Goal: Task Accomplishment & Management: Use online tool/utility

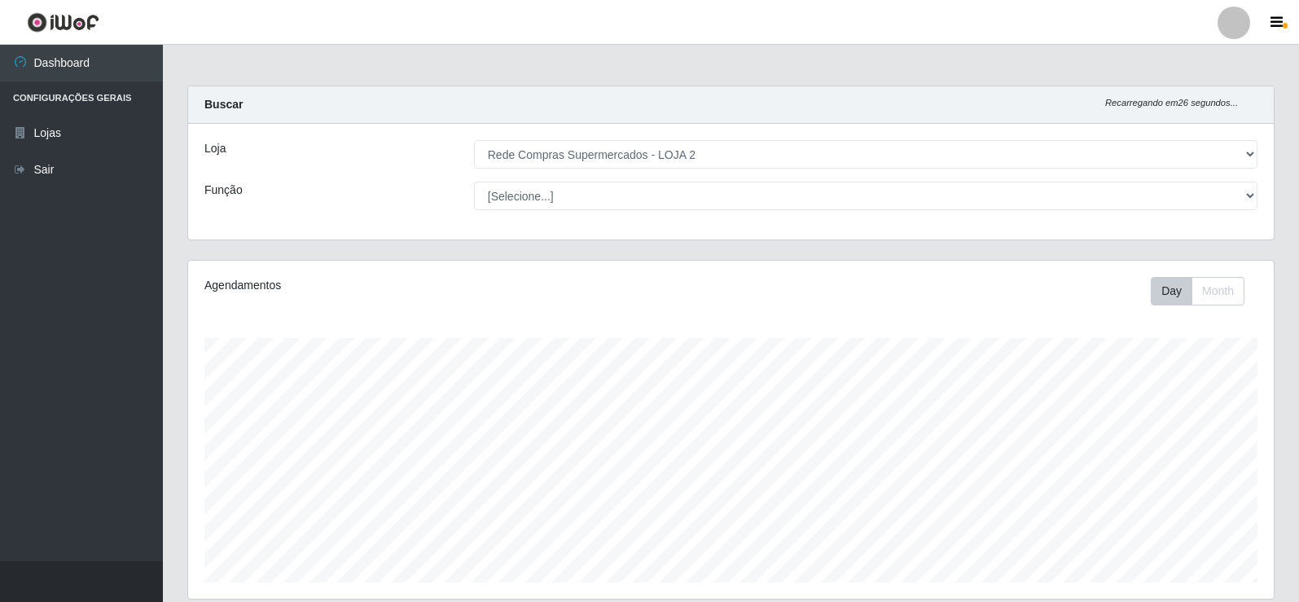
select select "161"
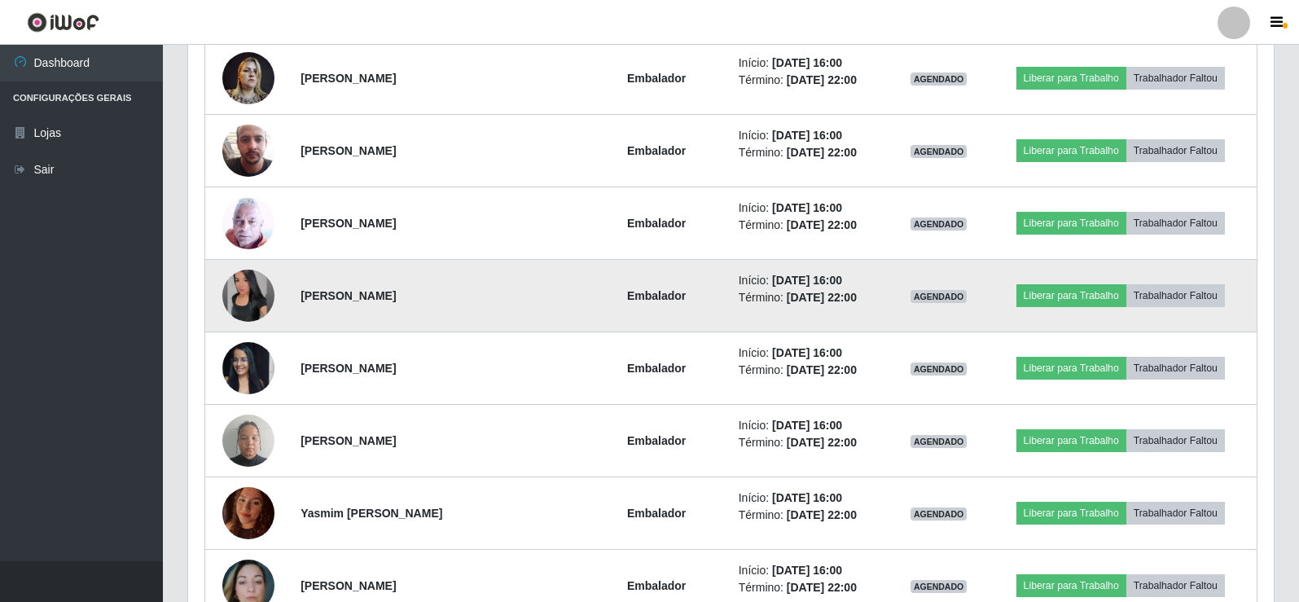
scroll to position [571, 0]
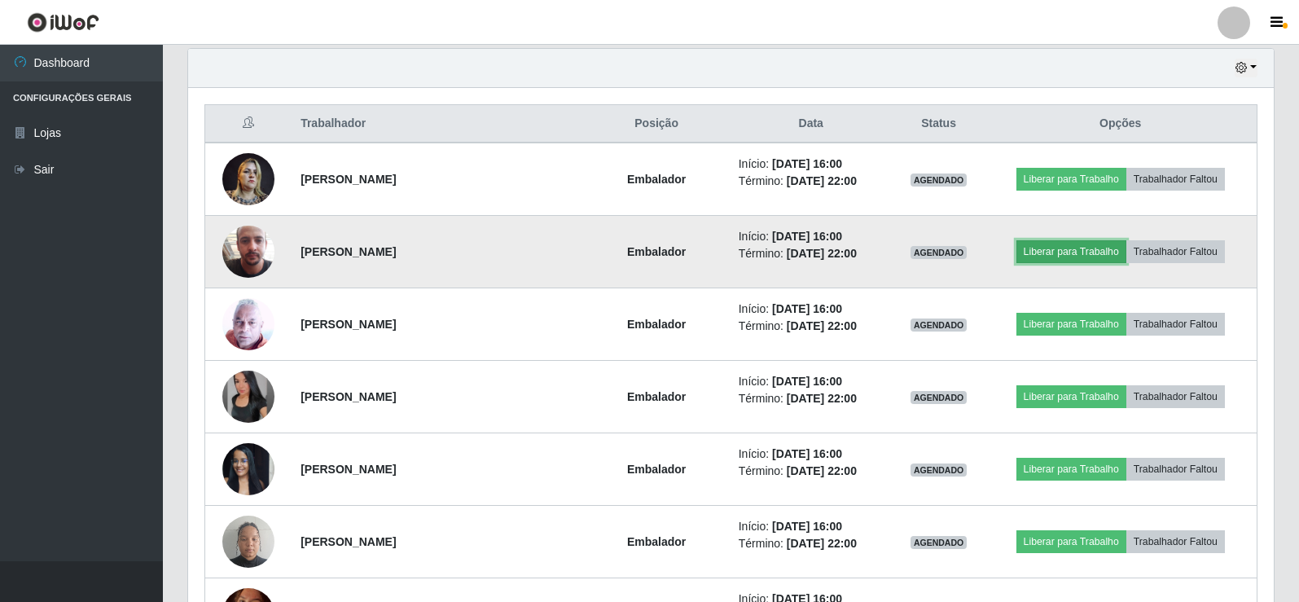
click at [1065, 249] on button "Liberar para Trabalho" at bounding box center [1072, 251] width 110 height 23
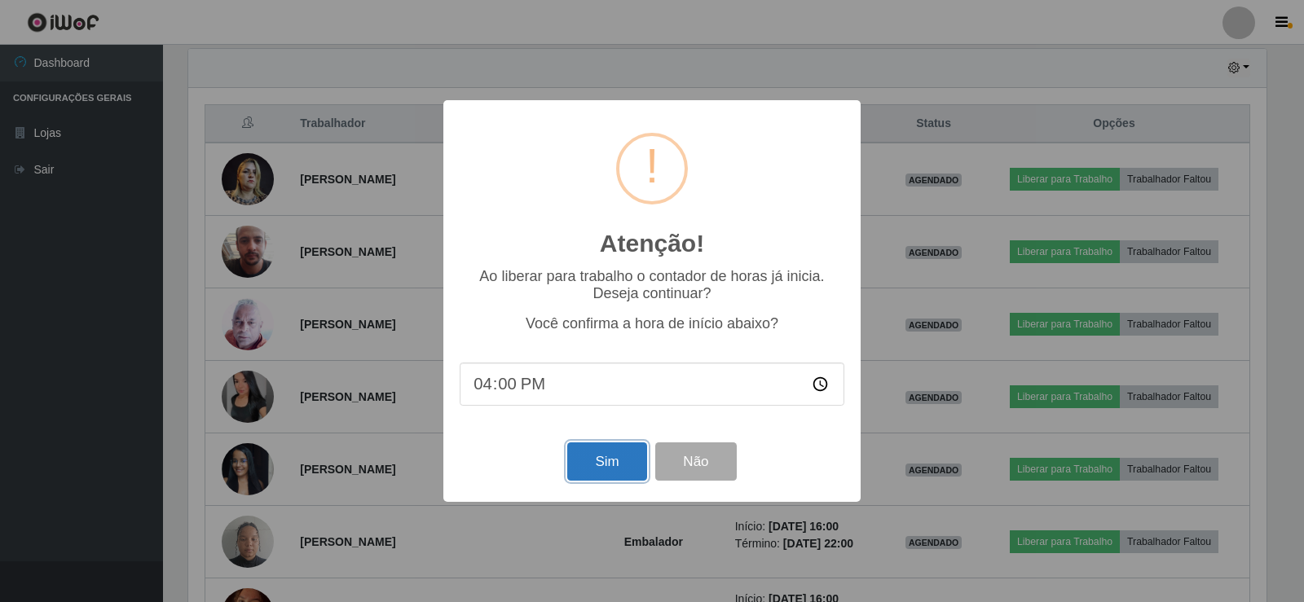
click at [605, 467] on button "Sim" at bounding box center [606, 461] width 79 height 38
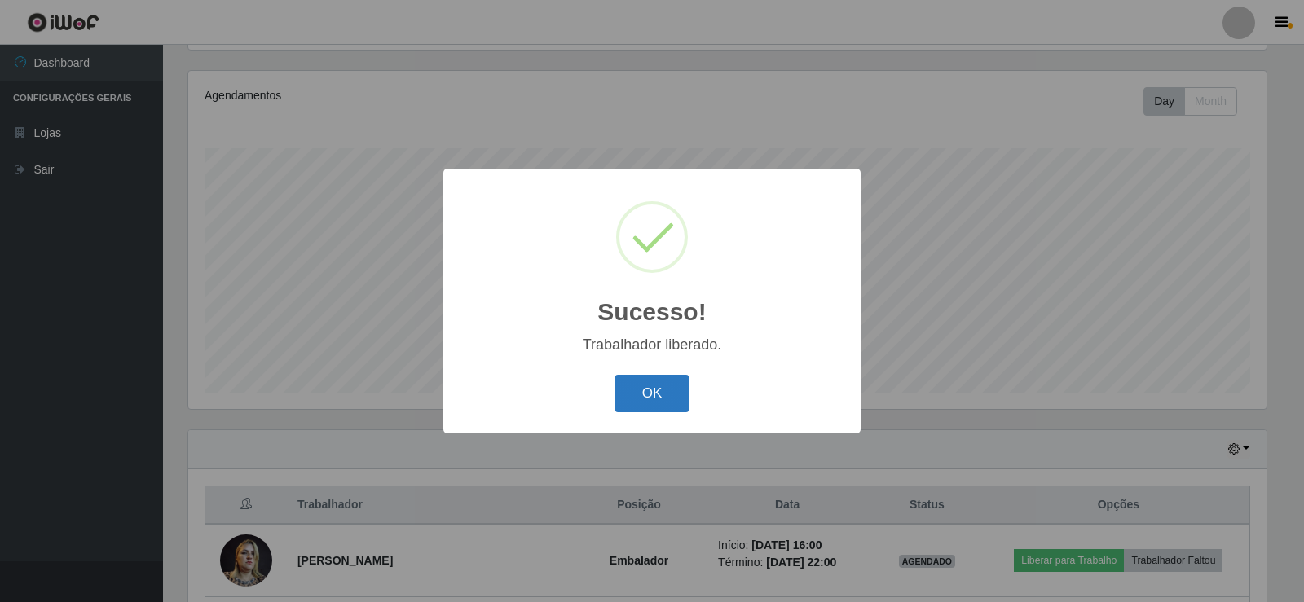
click at [659, 389] on button "OK" at bounding box center [652, 394] width 76 height 38
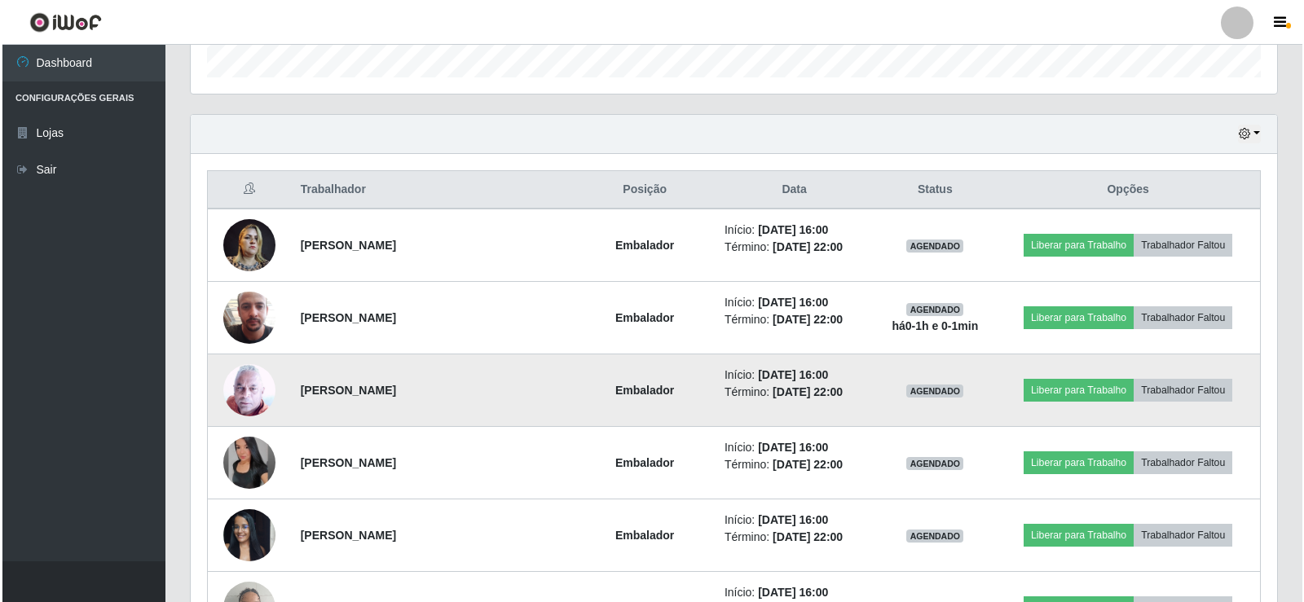
scroll to position [597, 0]
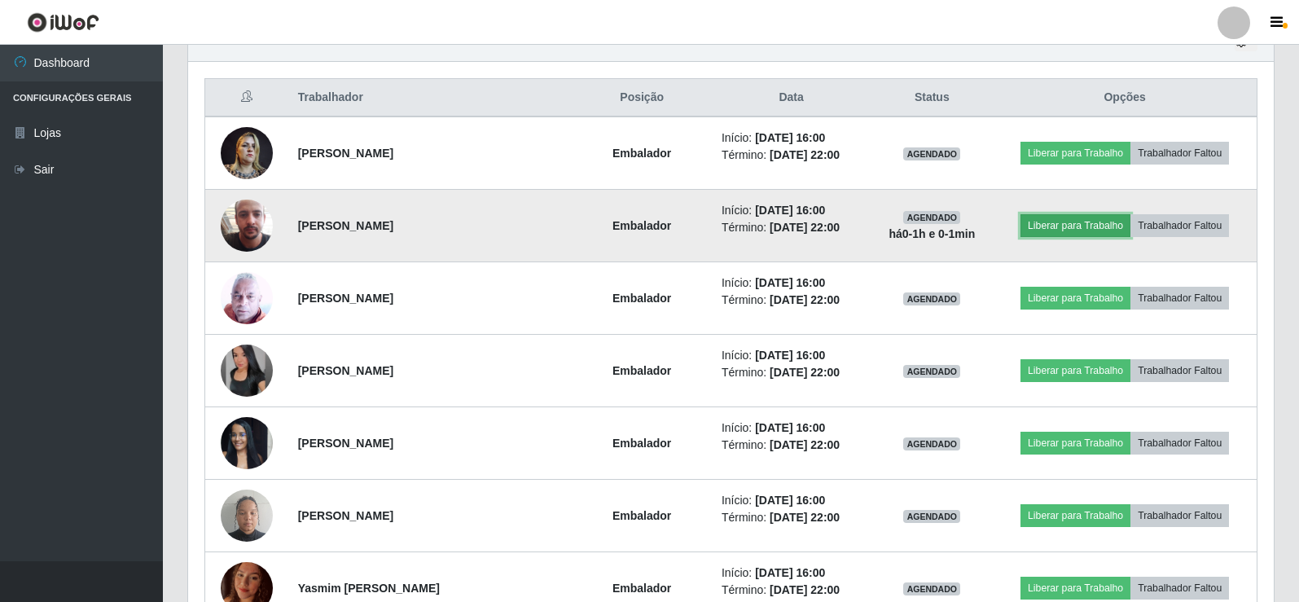
click at [1077, 226] on button "Liberar para Trabalho" at bounding box center [1076, 225] width 110 height 23
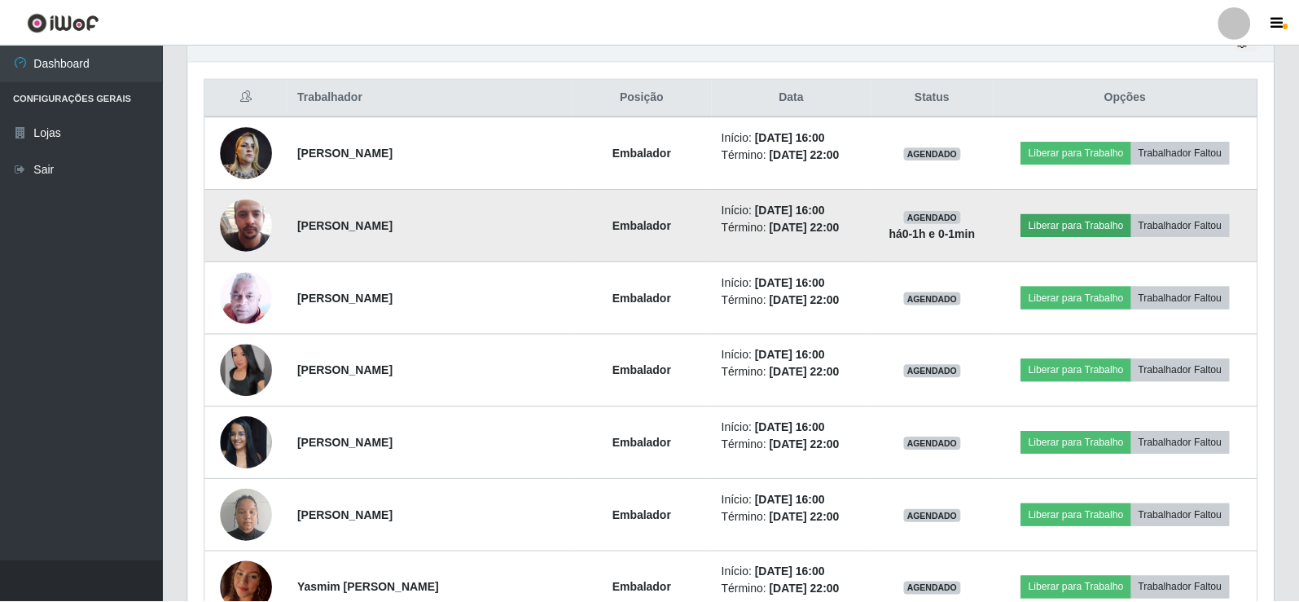
scroll to position [338, 1078]
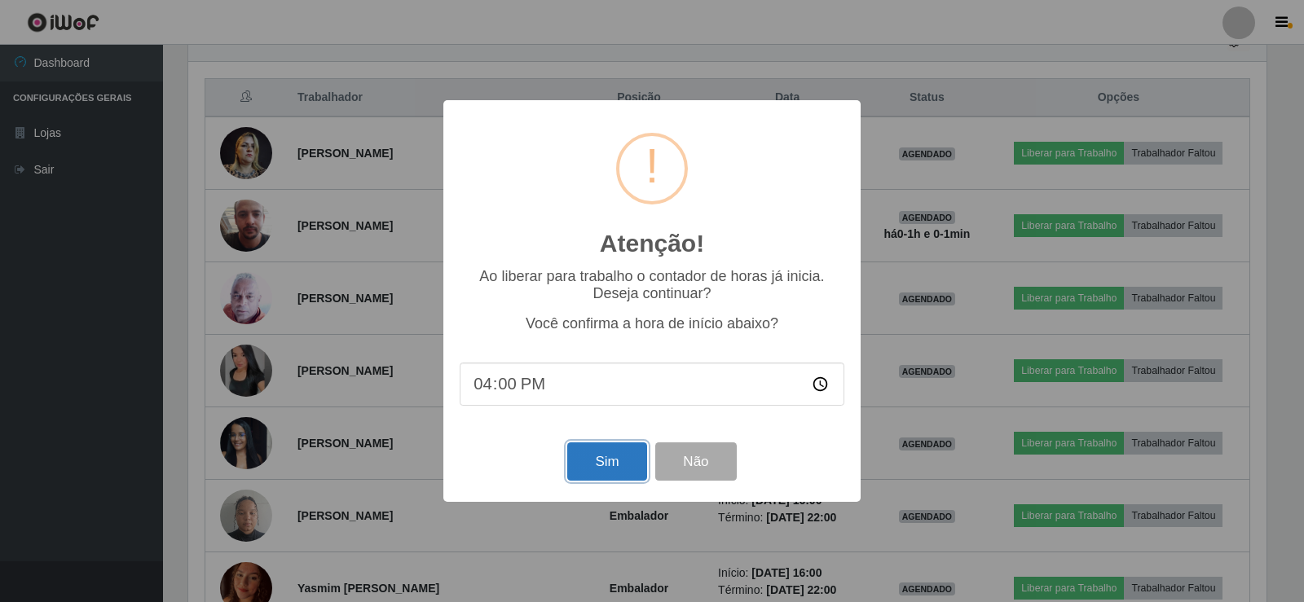
click at [613, 464] on button "Sim" at bounding box center [606, 461] width 79 height 38
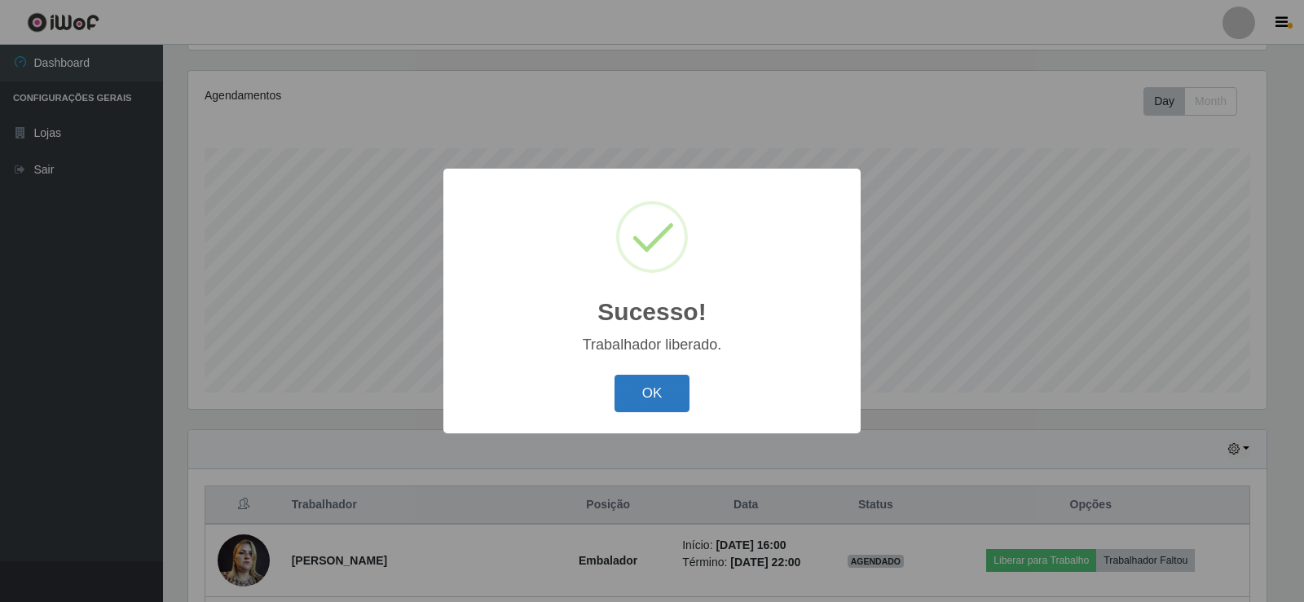
click at [649, 407] on button "OK" at bounding box center [652, 394] width 76 height 38
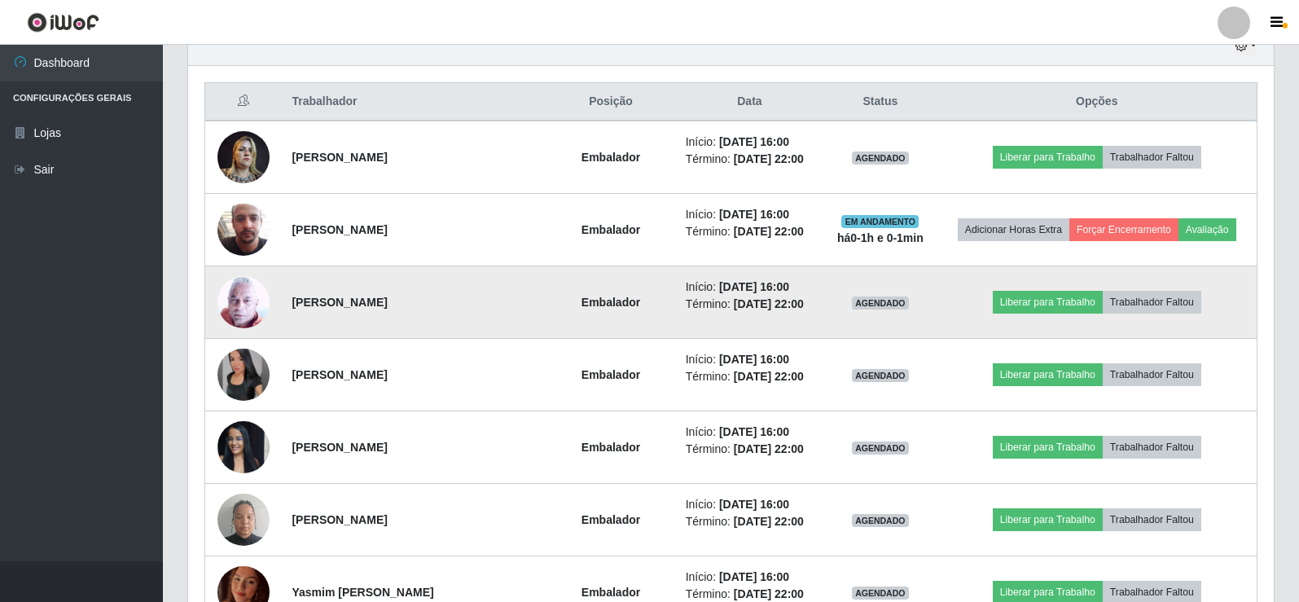
scroll to position [597, 0]
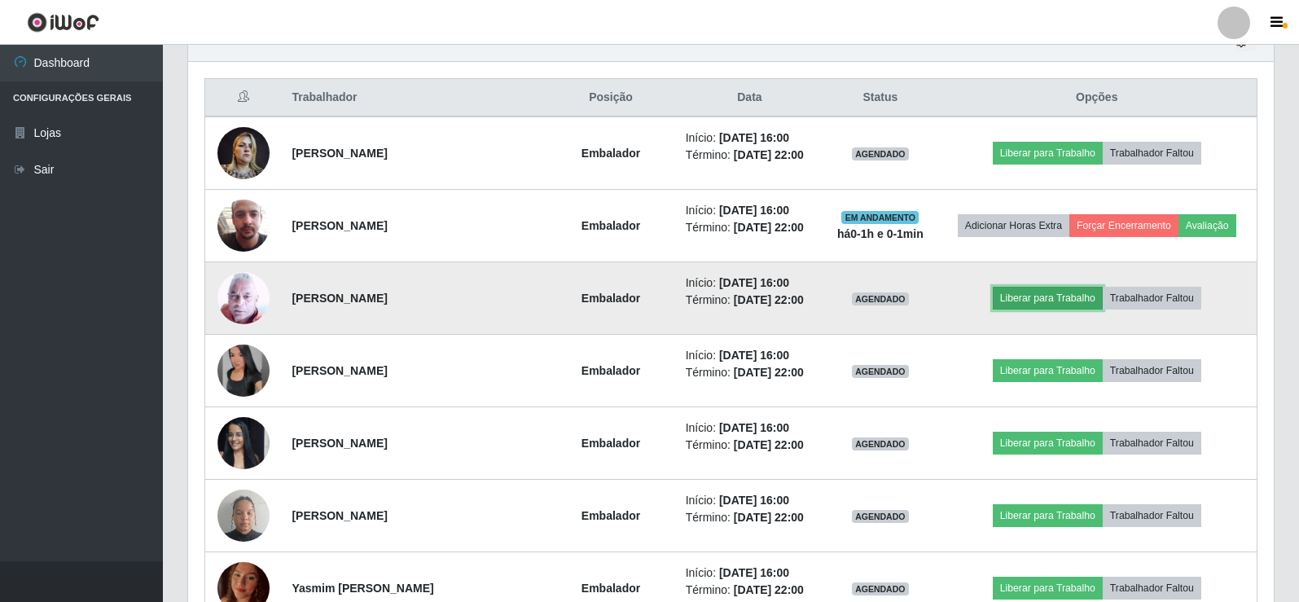
click at [1048, 298] on button "Liberar para Trabalho" at bounding box center [1048, 298] width 110 height 23
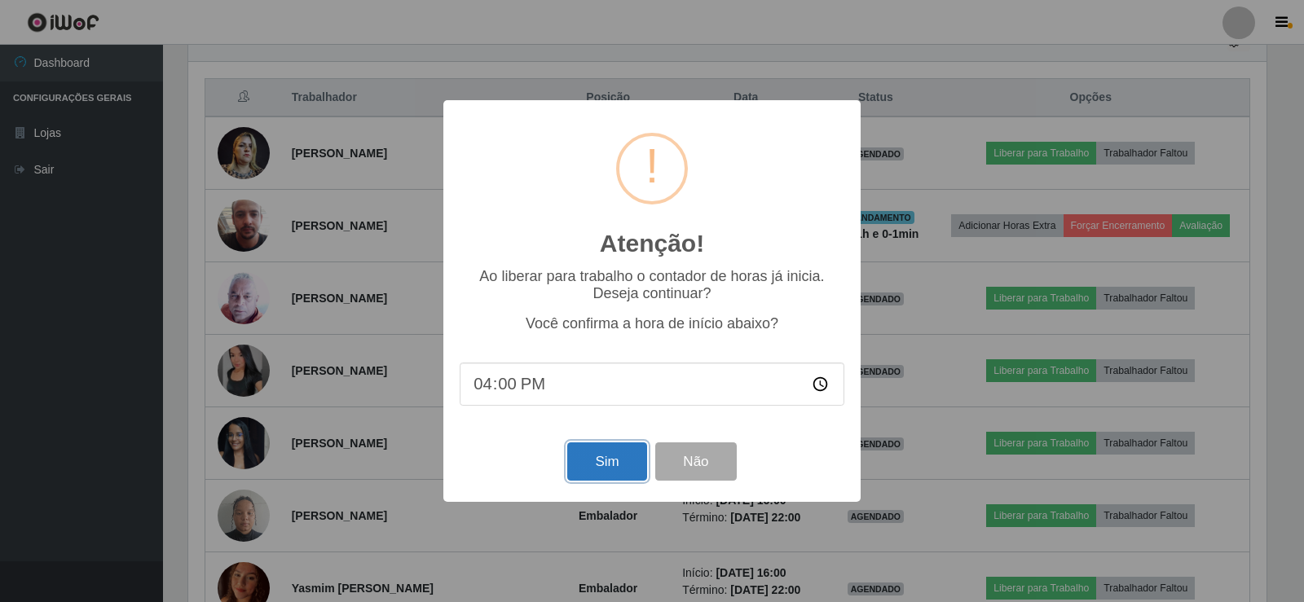
click at [605, 455] on button "Sim" at bounding box center [606, 461] width 79 height 38
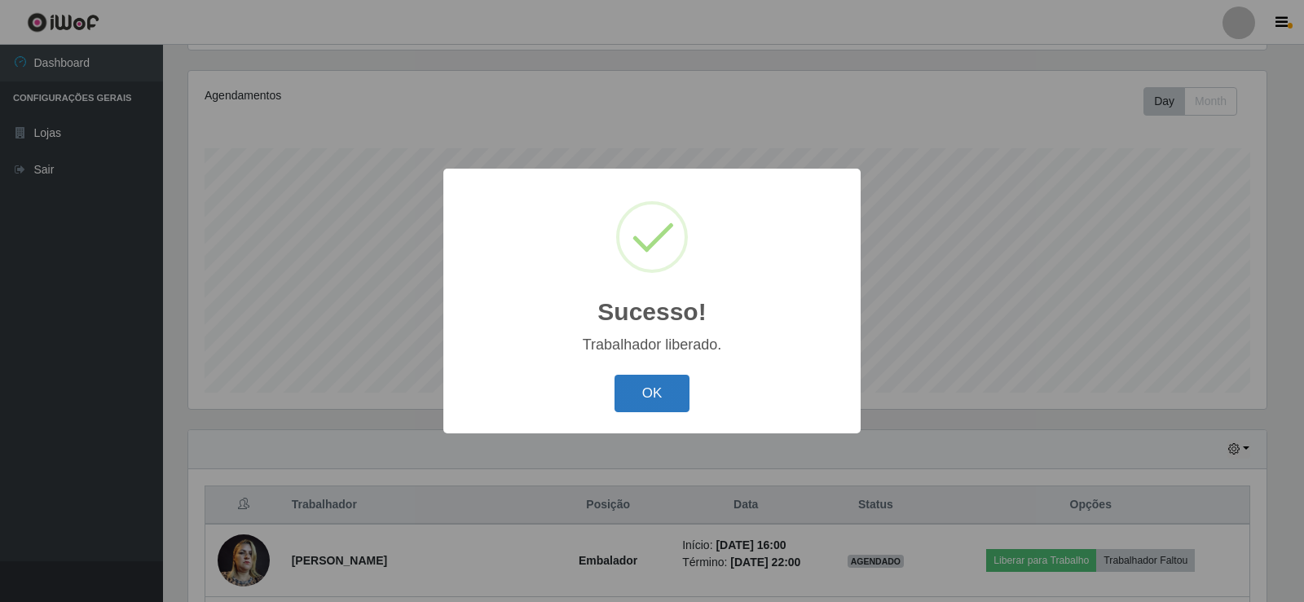
click at [649, 392] on button "OK" at bounding box center [652, 394] width 76 height 38
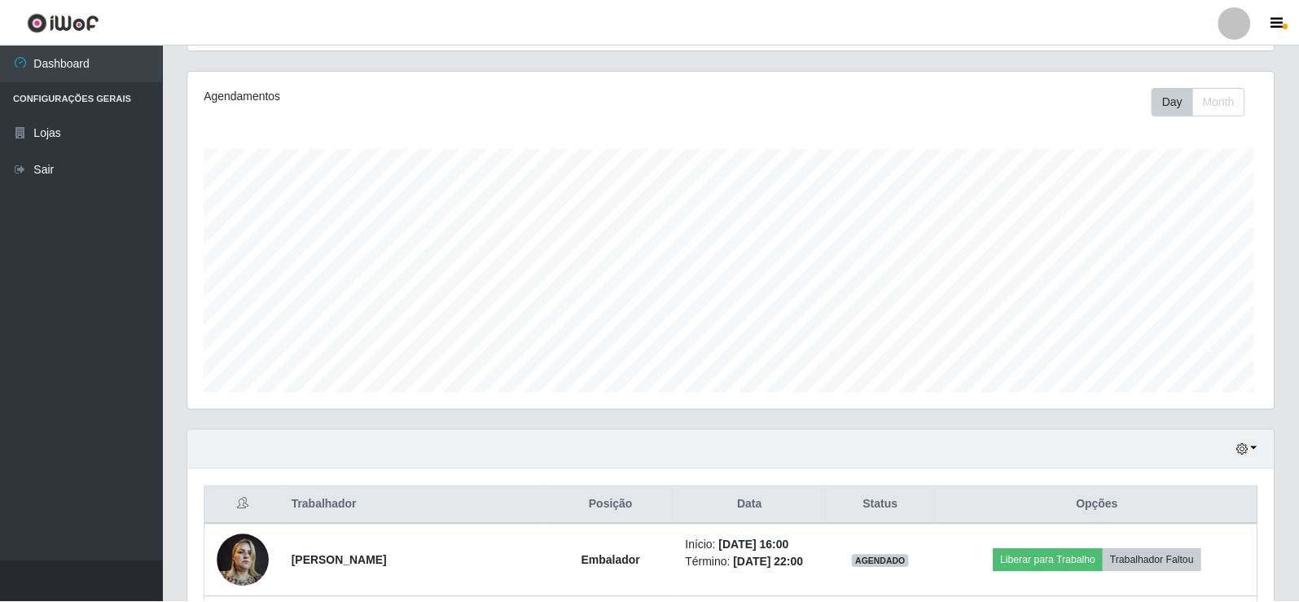
scroll to position [0, 0]
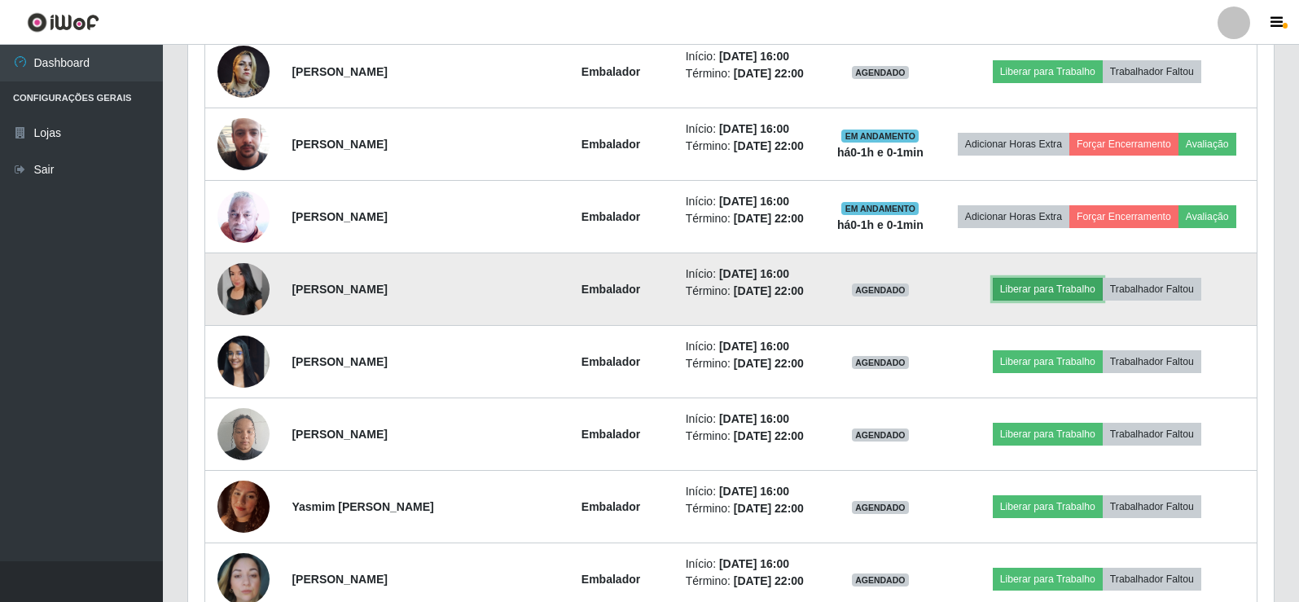
click at [1043, 290] on button "Liberar para Trabalho" at bounding box center [1048, 289] width 110 height 23
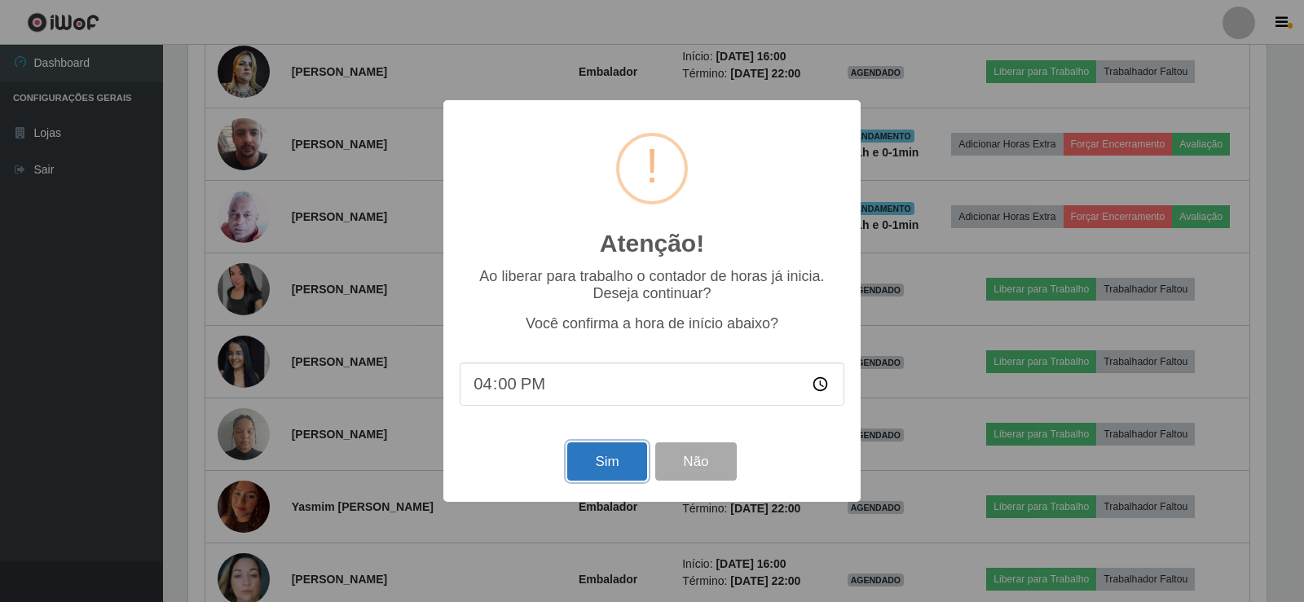
click at [604, 464] on button "Sim" at bounding box center [606, 461] width 79 height 38
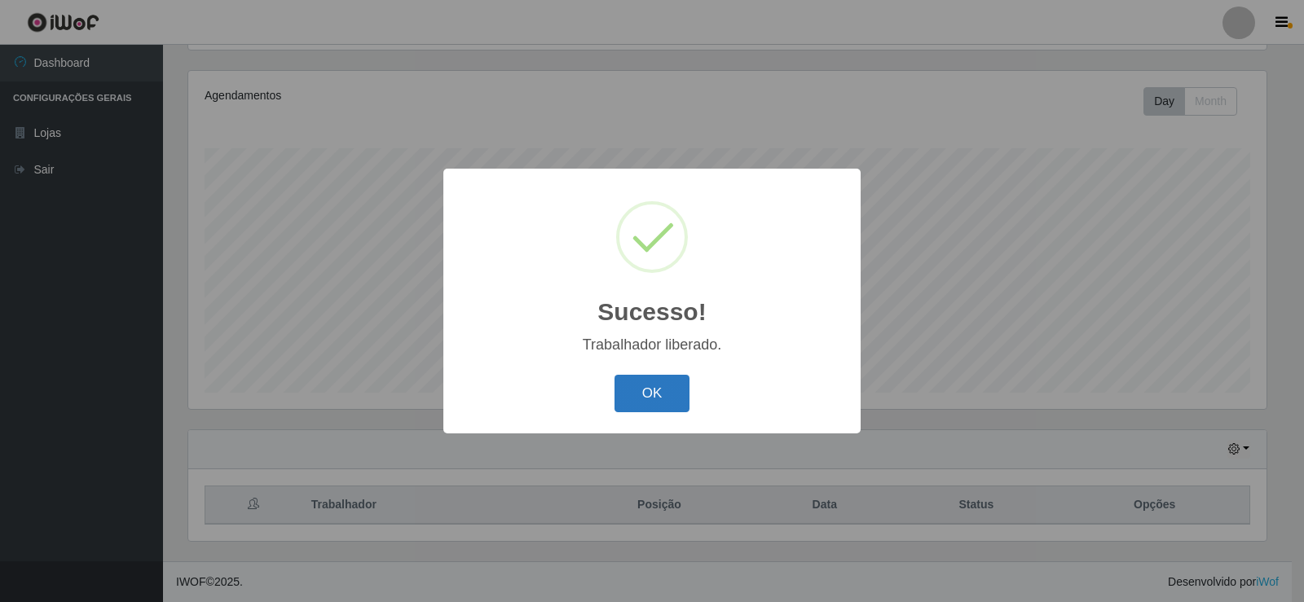
click at [653, 386] on button "OK" at bounding box center [652, 394] width 76 height 38
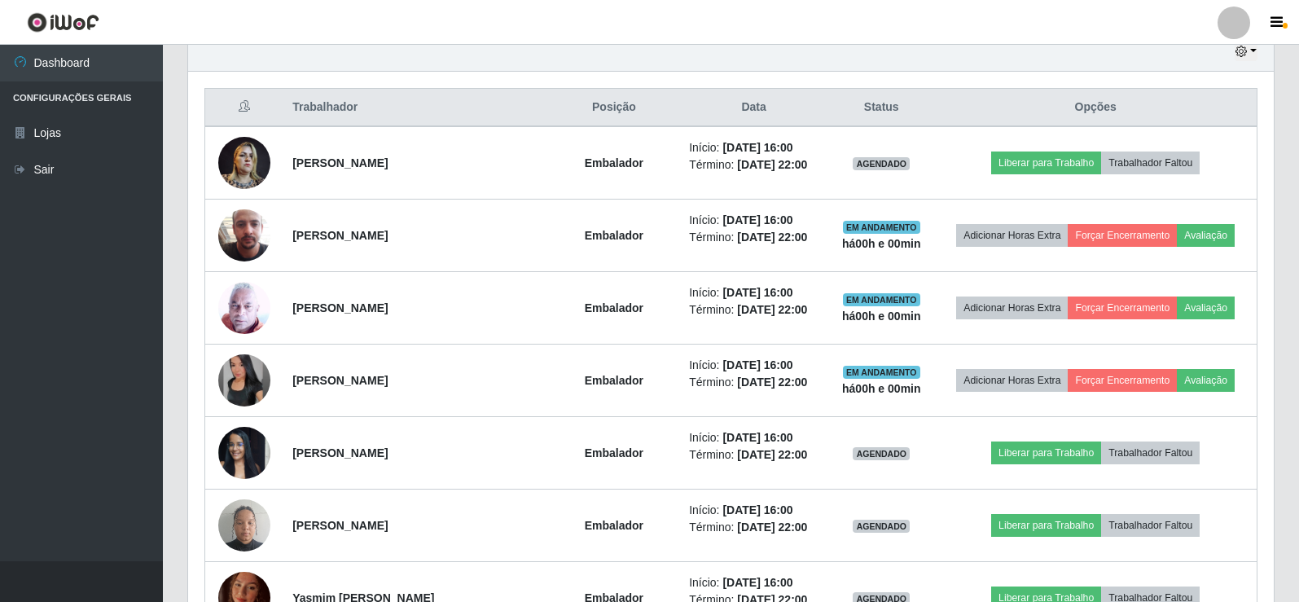
scroll to position [516, 0]
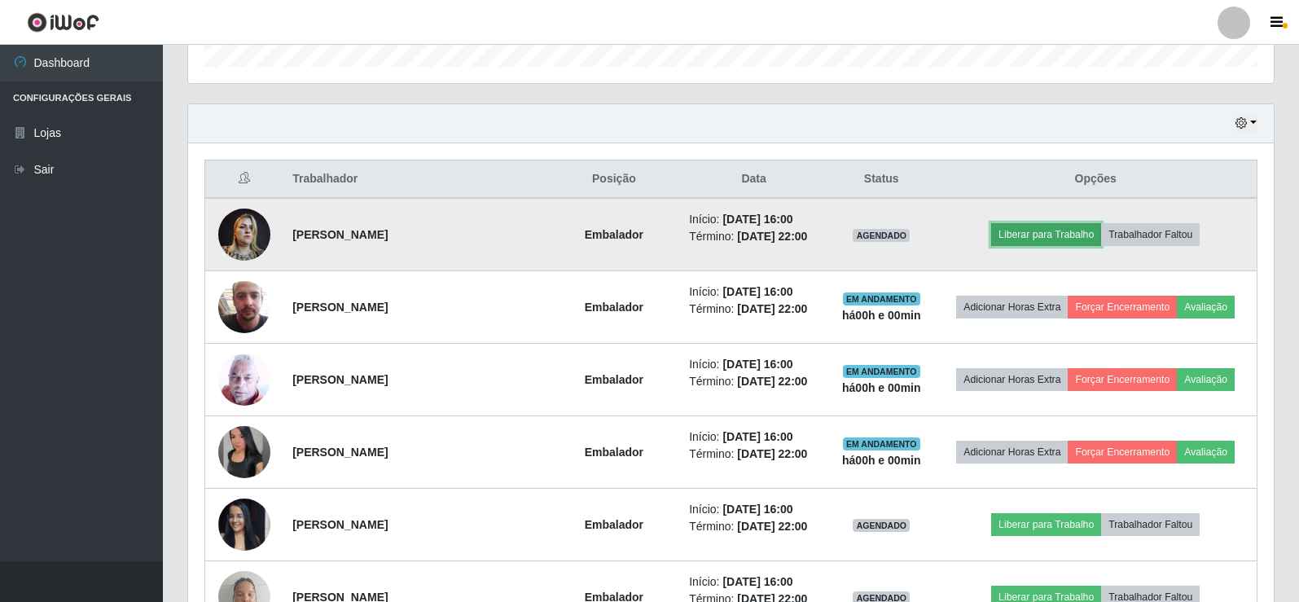
click at [1025, 232] on button "Liberar para Trabalho" at bounding box center [1047, 234] width 110 height 23
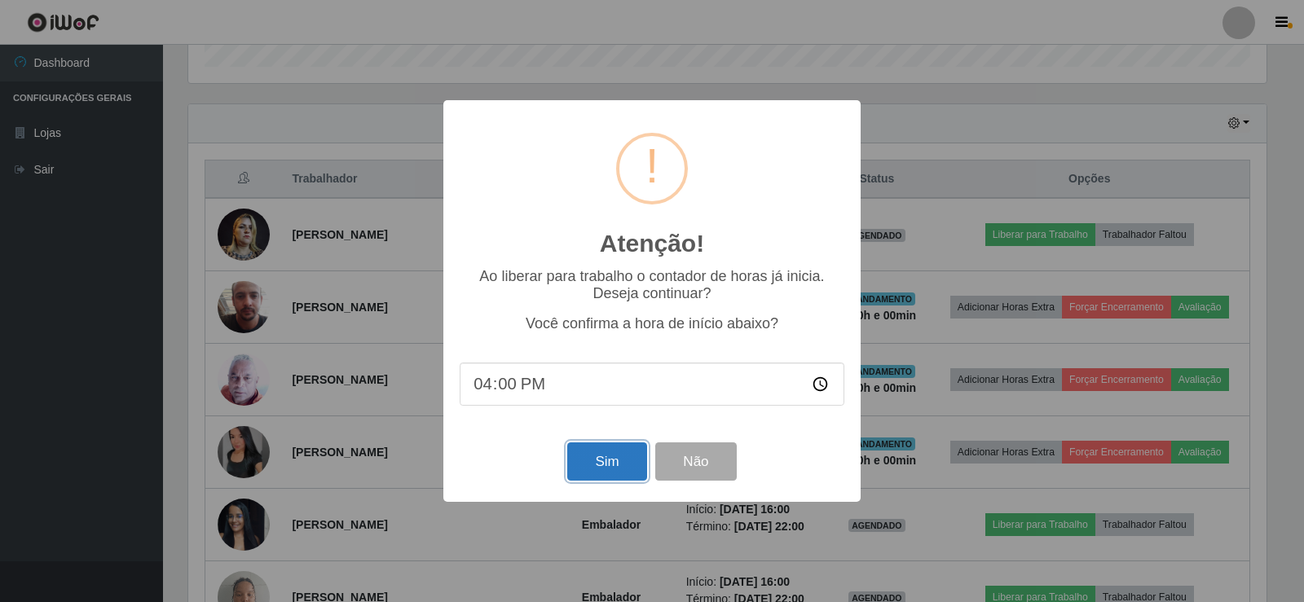
click at [627, 459] on button "Sim" at bounding box center [606, 461] width 79 height 38
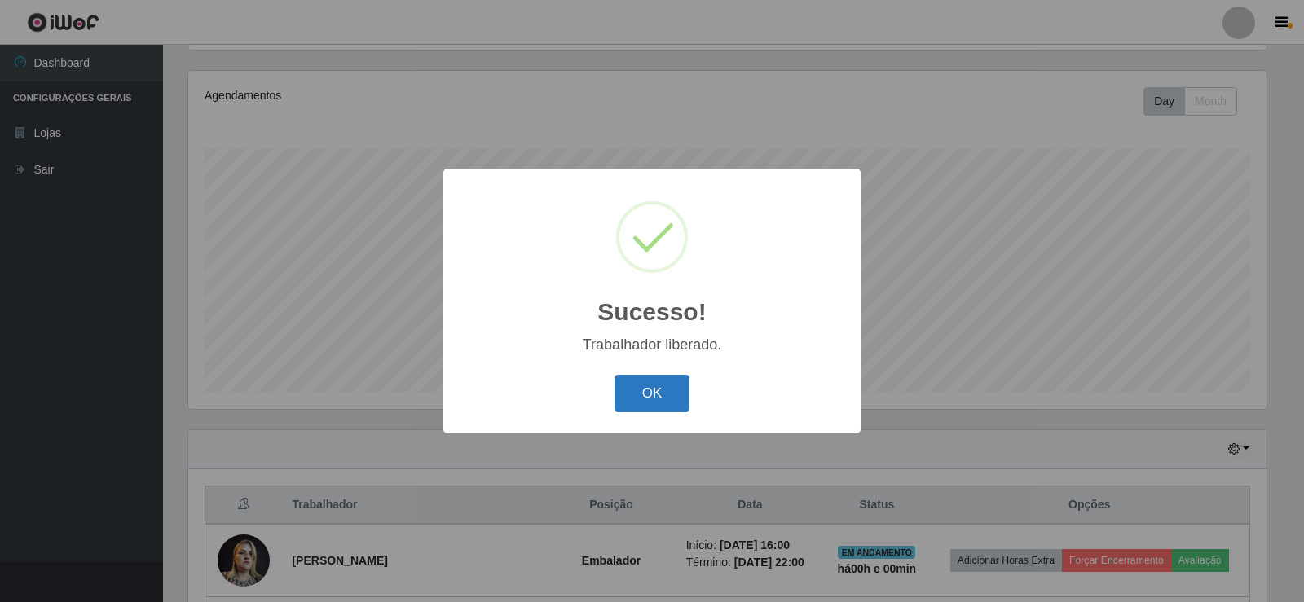
click at [676, 403] on button "OK" at bounding box center [652, 394] width 76 height 38
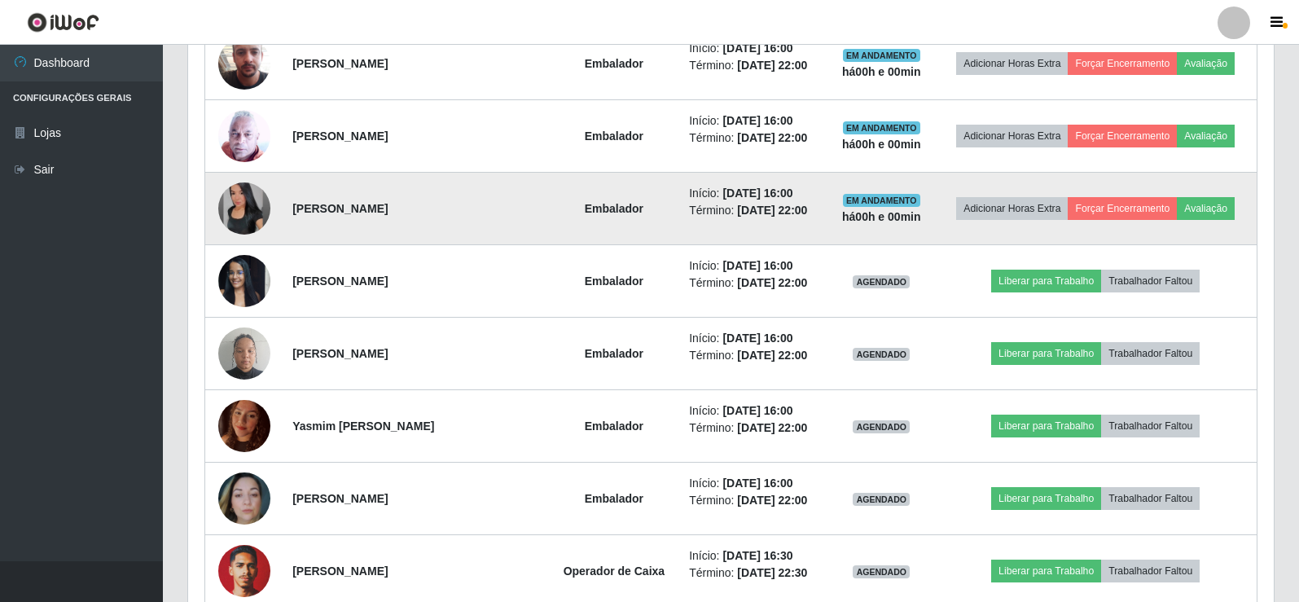
scroll to position [760, 0]
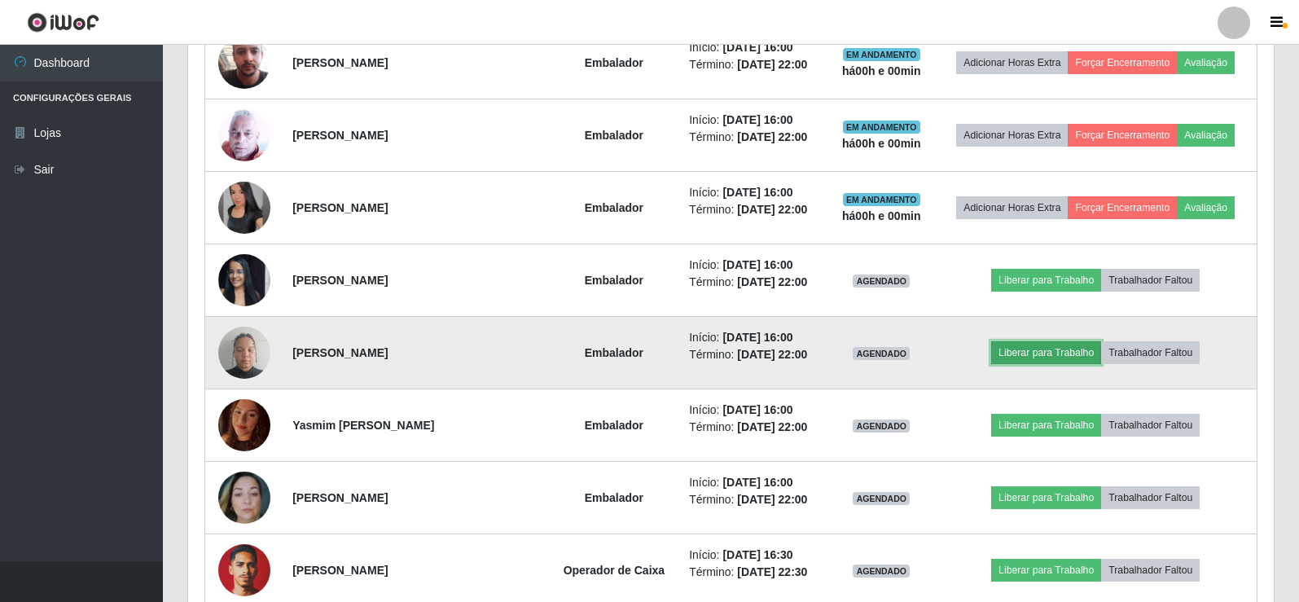
click at [1053, 341] on button "Liberar para Trabalho" at bounding box center [1047, 352] width 110 height 23
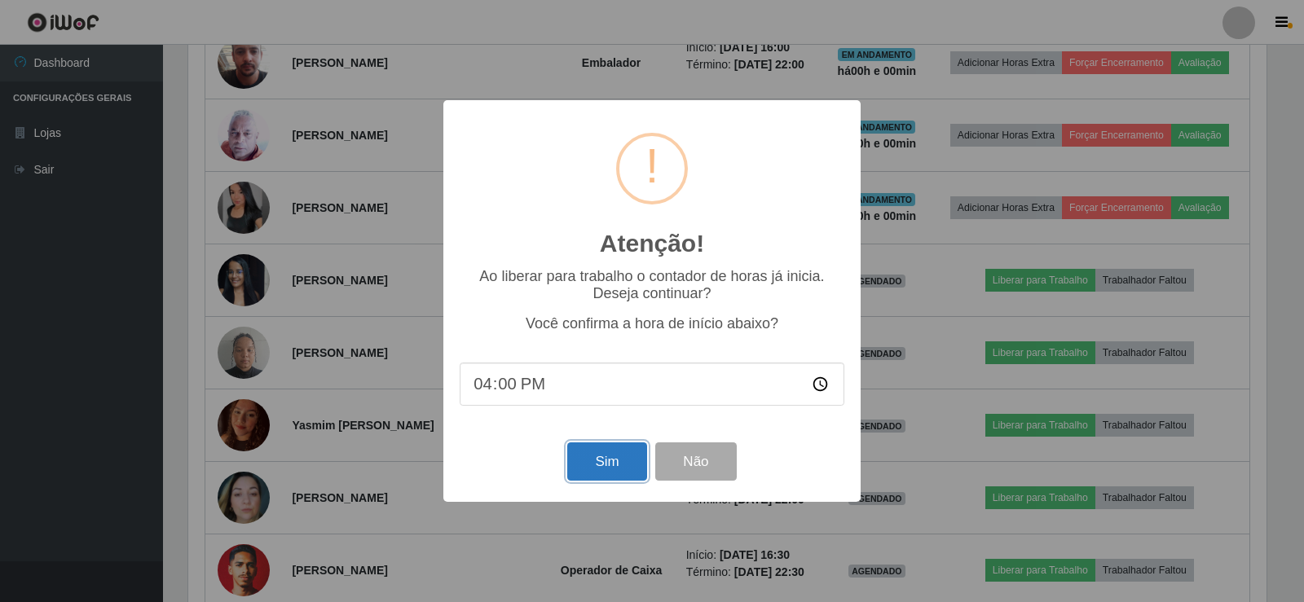
click at [616, 472] on button "Sim" at bounding box center [606, 461] width 79 height 38
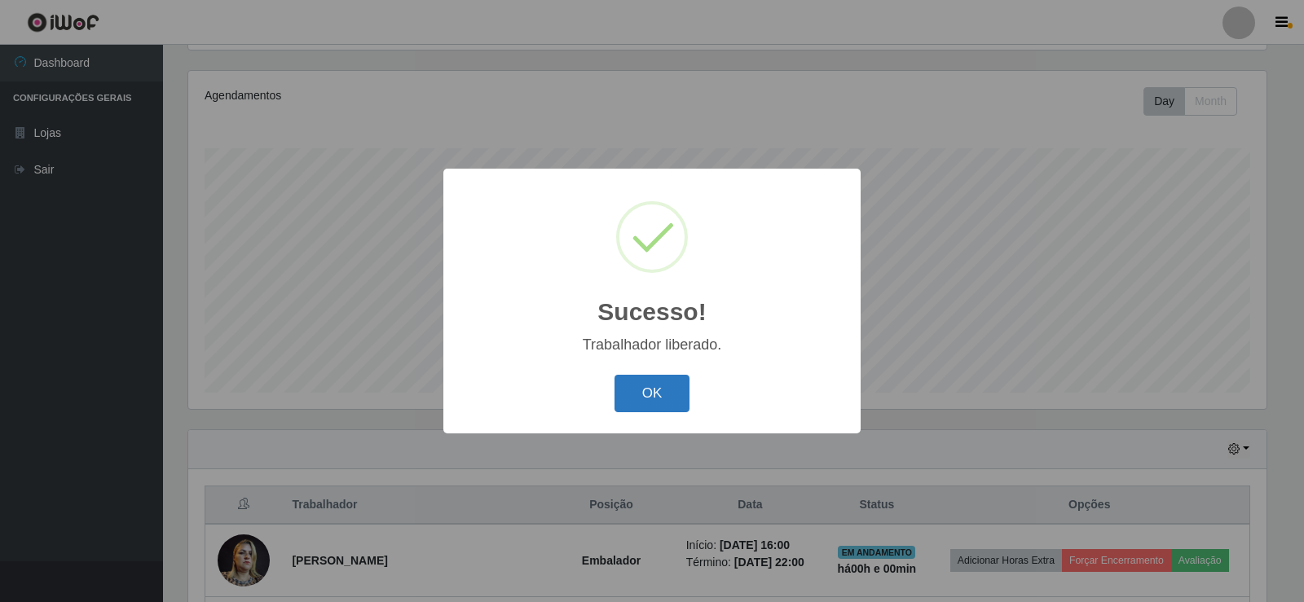
click at [671, 397] on button "OK" at bounding box center [652, 394] width 76 height 38
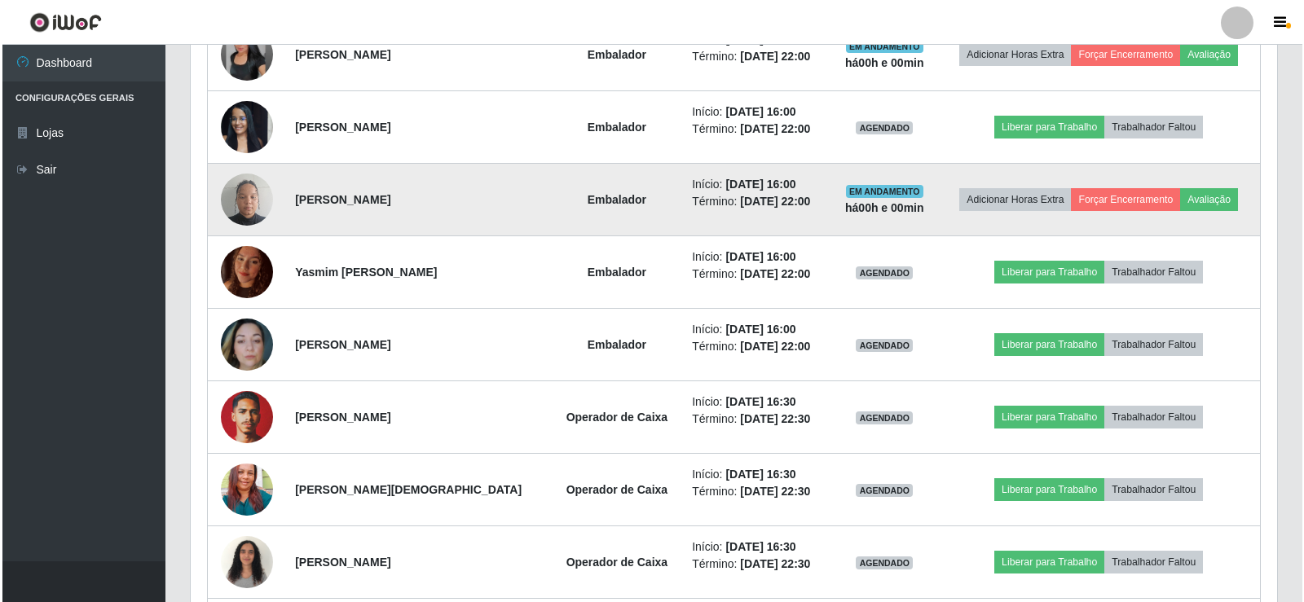
scroll to position [923, 0]
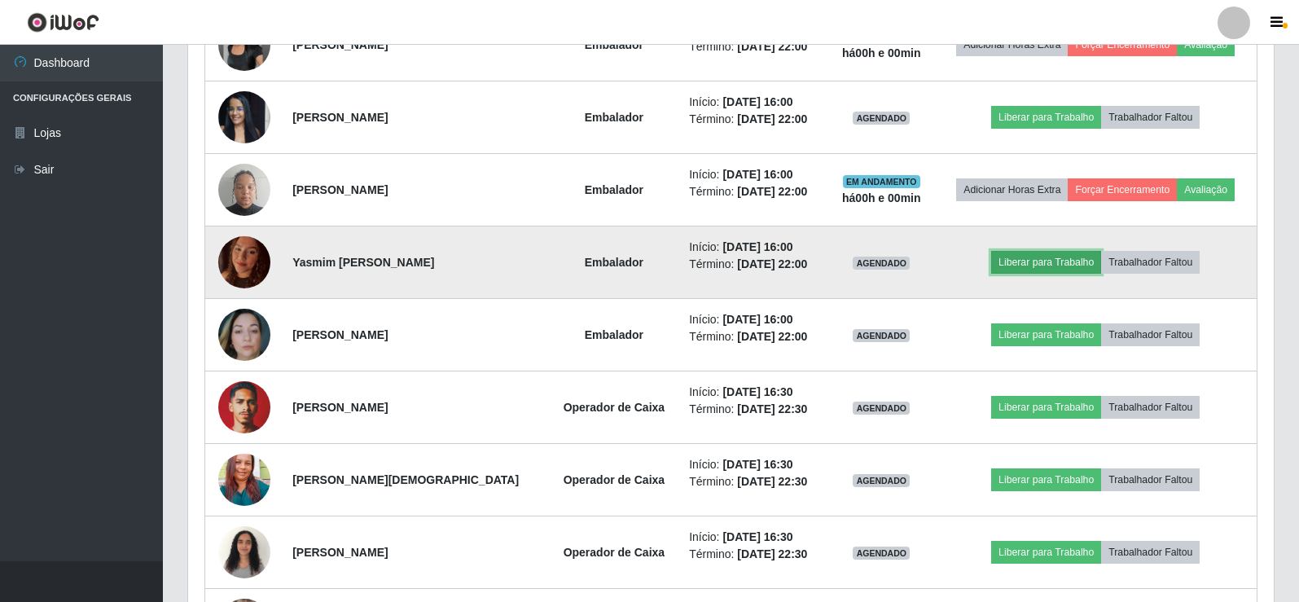
click at [1033, 261] on button "Liberar para Trabalho" at bounding box center [1047, 262] width 110 height 23
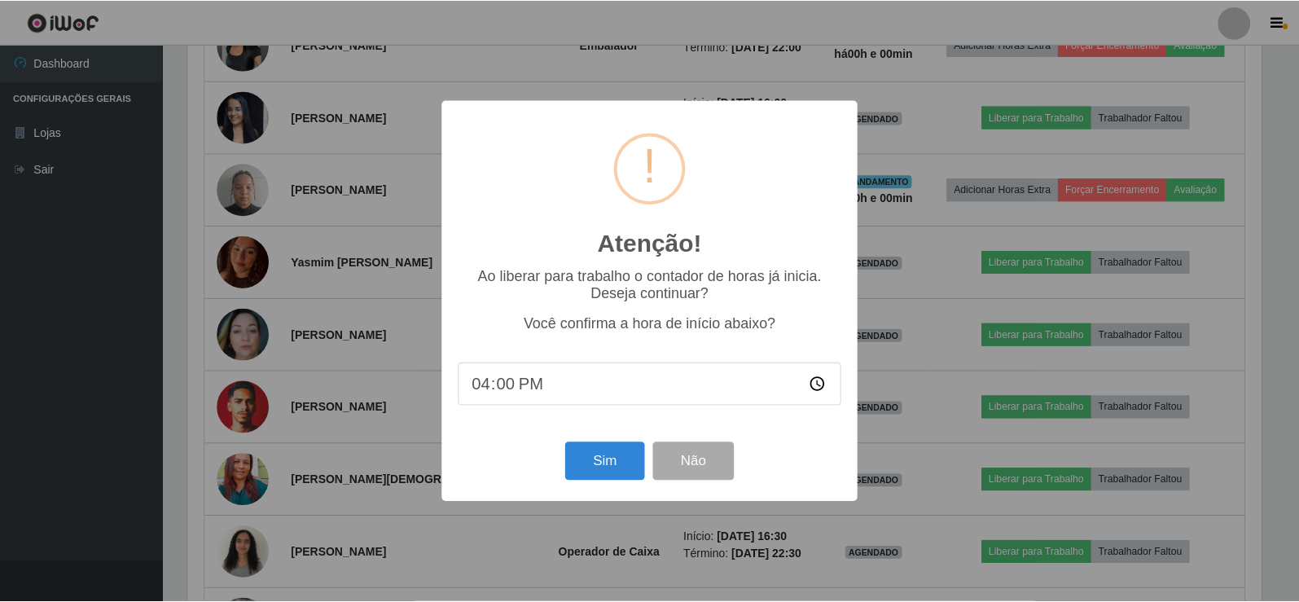
scroll to position [338, 1078]
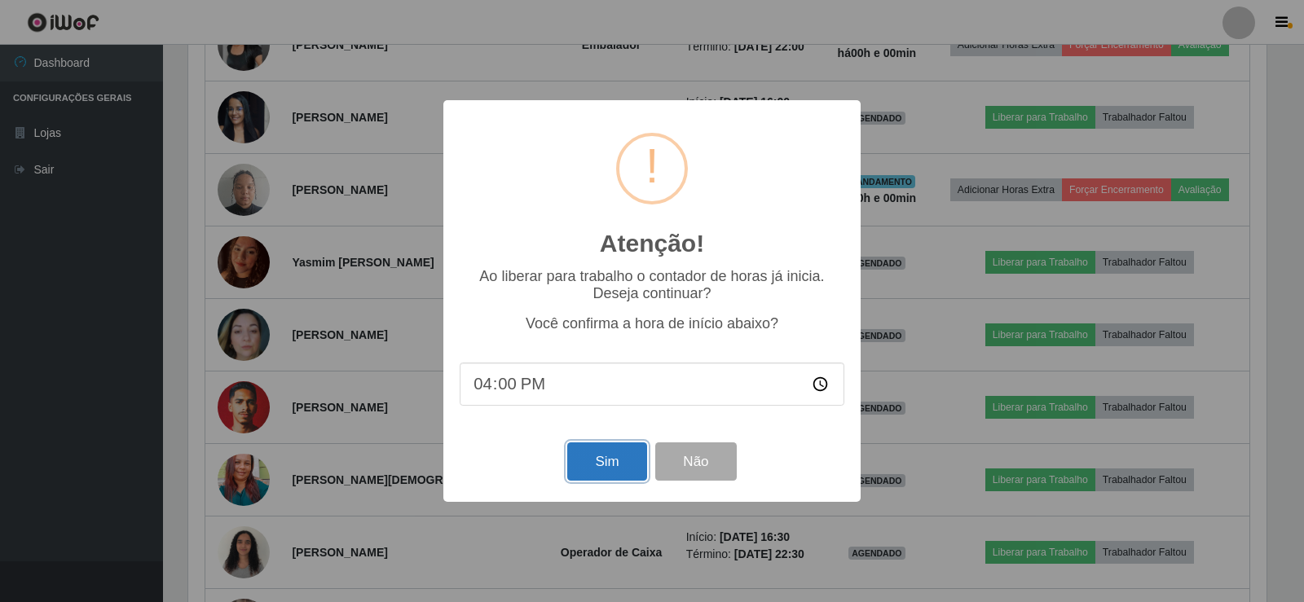
click at [596, 464] on button "Sim" at bounding box center [606, 461] width 79 height 38
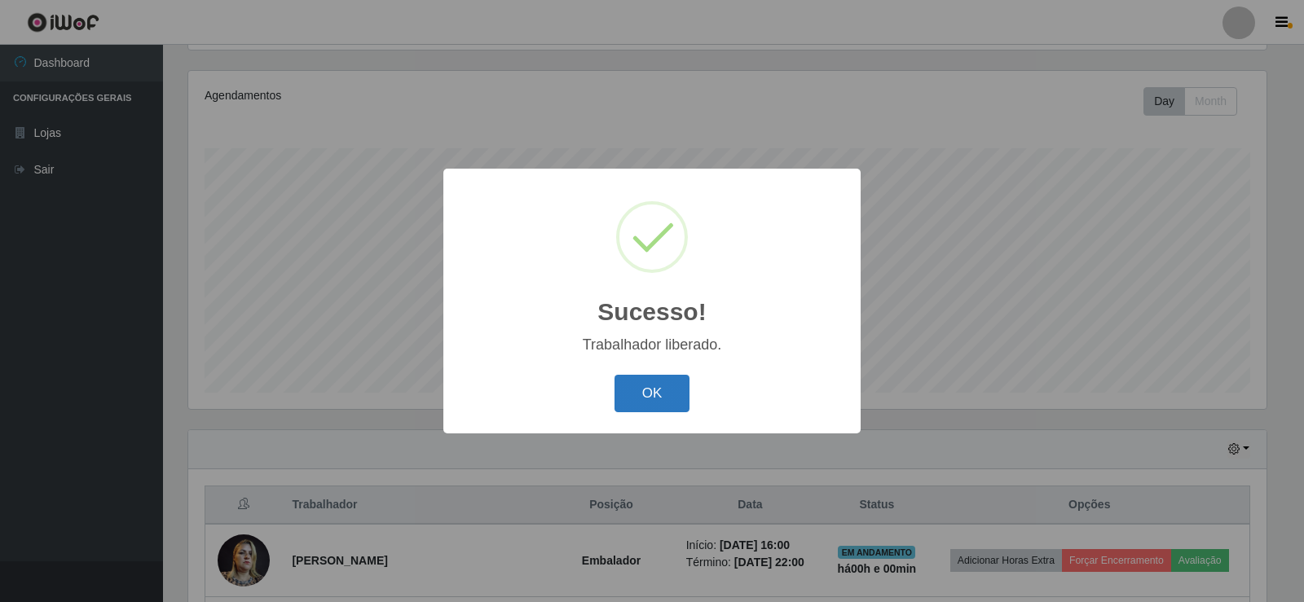
click at [663, 388] on button "OK" at bounding box center [652, 394] width 76 height 38
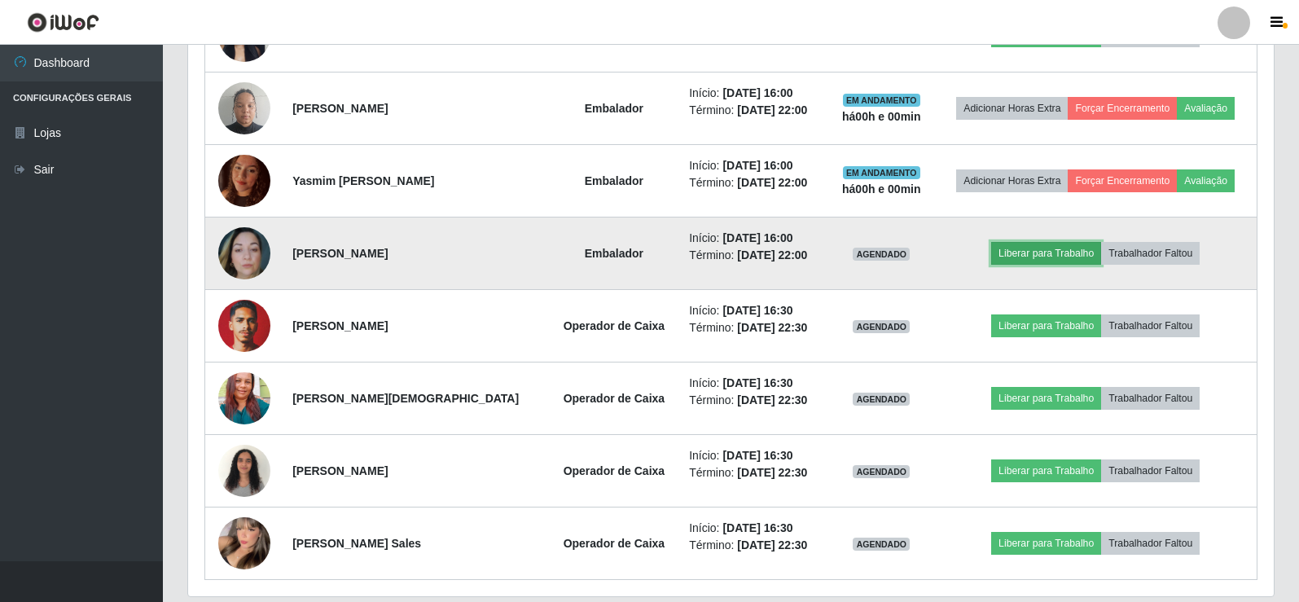
click at [1034, 246] on button "Liberar para Trabalho" at bounding box center [1047, 253] width 110 height 23
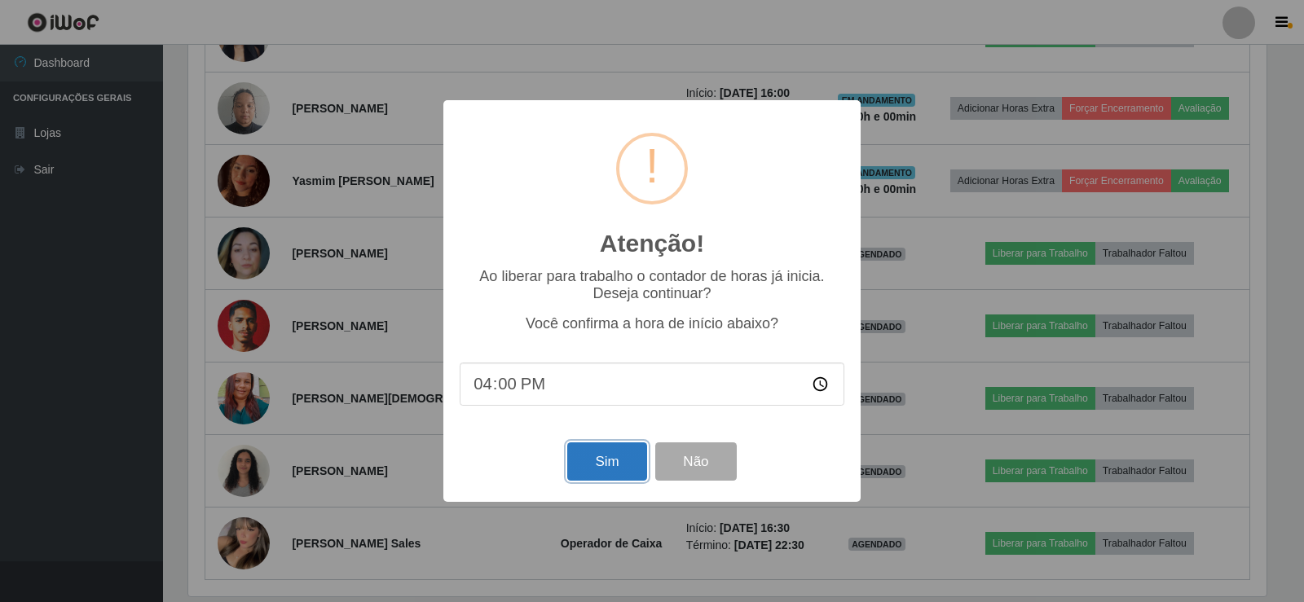
click at [627, 455] on button "Sim" at bounding box center [606, 461] width 79 height 38
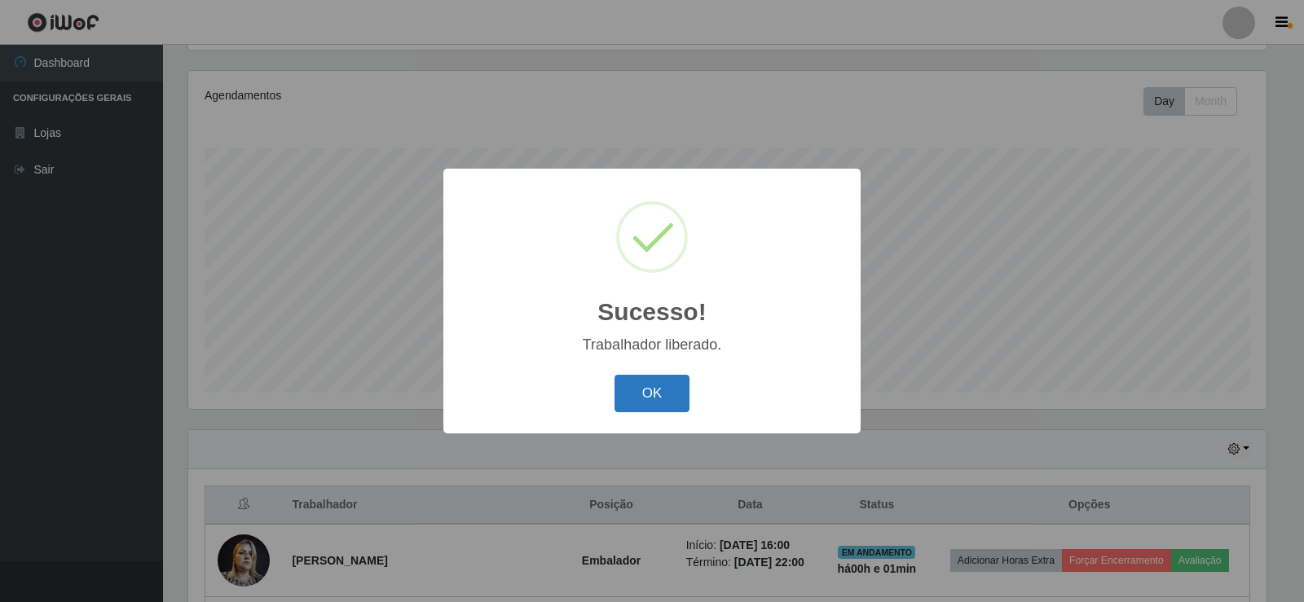
click at [653, 388] on button "OK" at bounding box center [652, 394] width 76 height 38
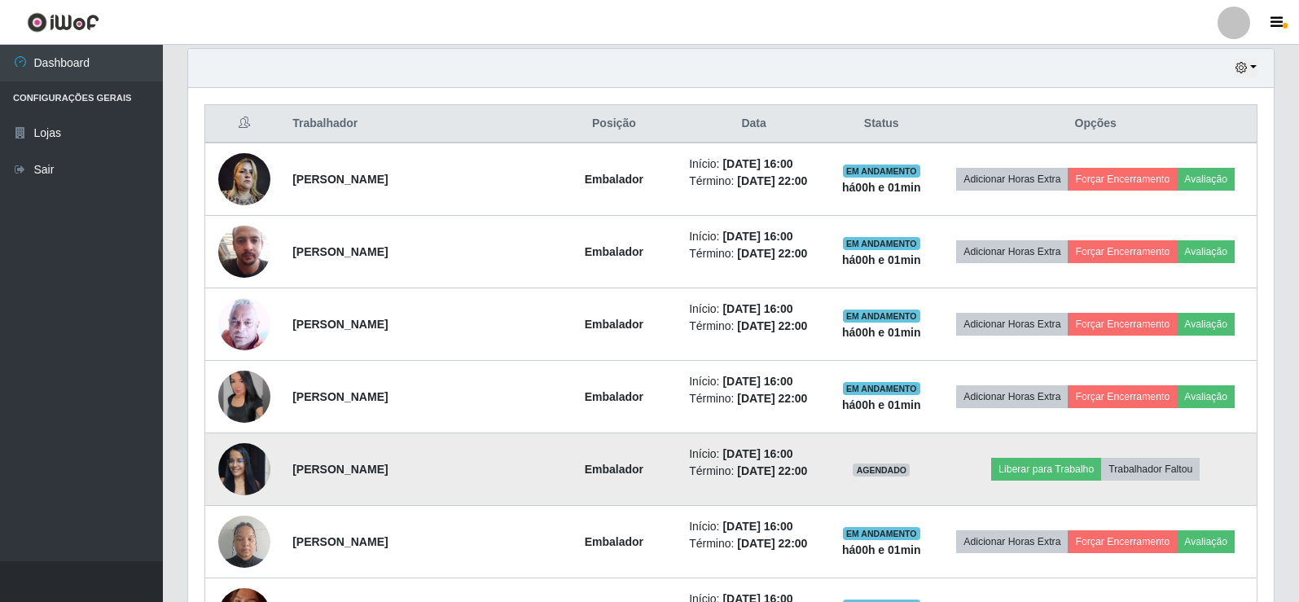
click at [258, 460] on img at bounding box center [244, 468] width 52 height 69
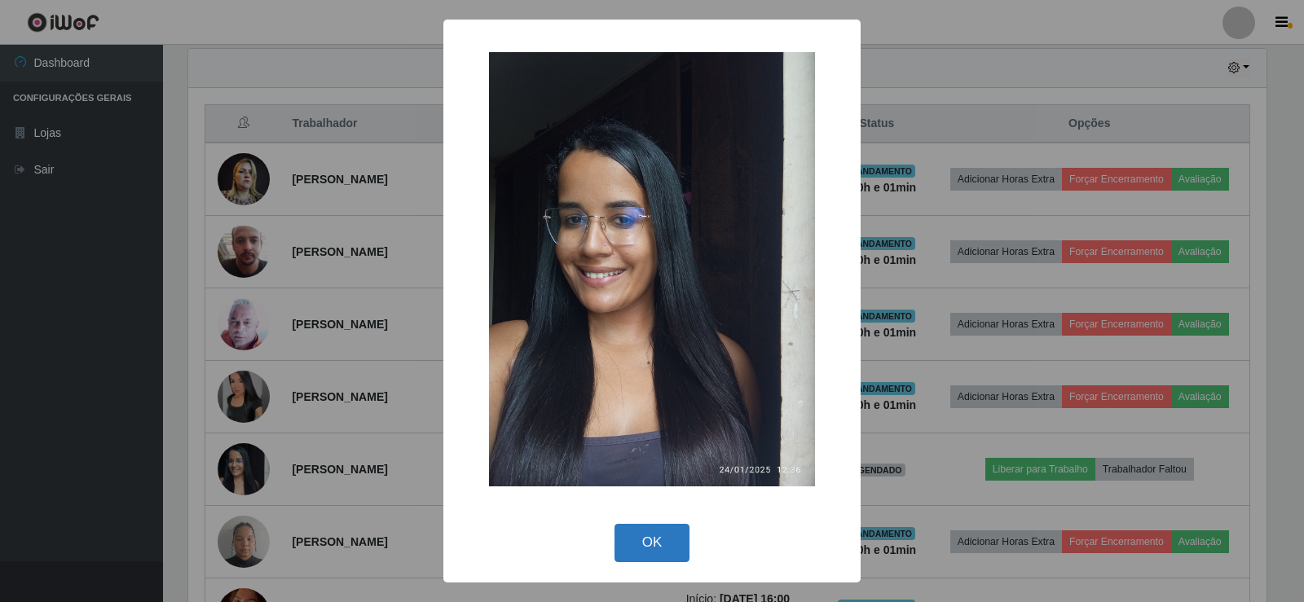
click at [662, 534] on button "OK" at bounding box center [652, 543] width 76 height 38
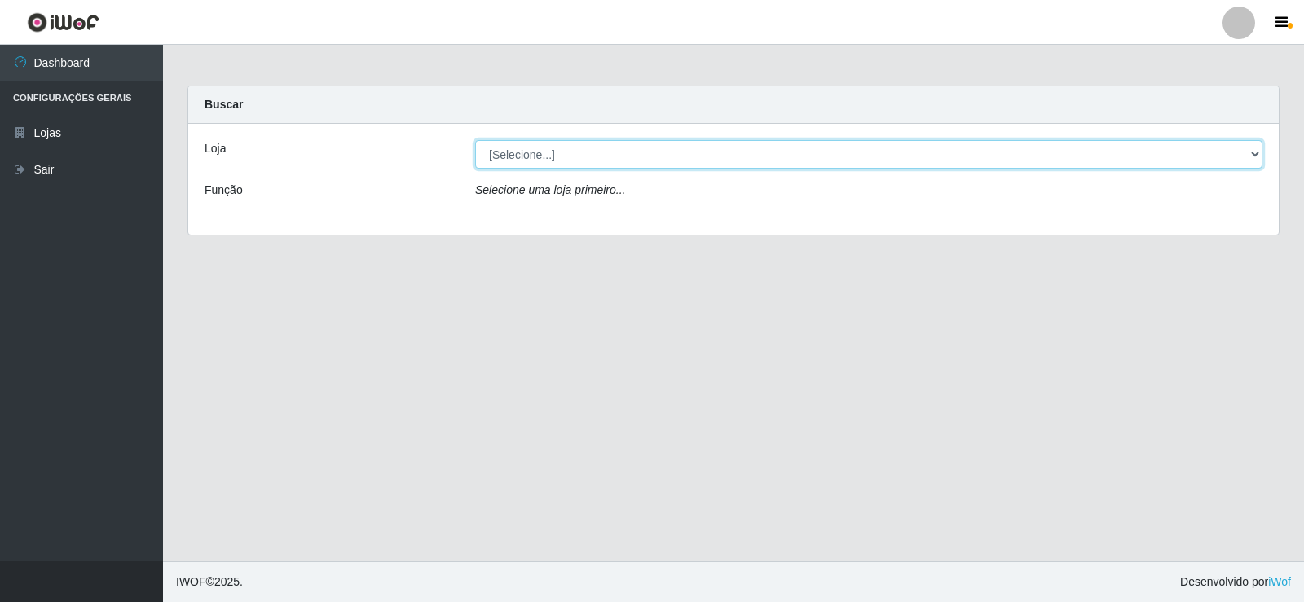
click at [764, 157] on select "[Selecione...] Rede Compras Supermercados - LOJA 2" at bounding box center [868, 154] width 787 height 29
select select "161"
click at [475, 140] on select "[Selecione...] Rede Compras Supermercados - LOJA 2" at bounding box center [868, 154] width 787 height 29
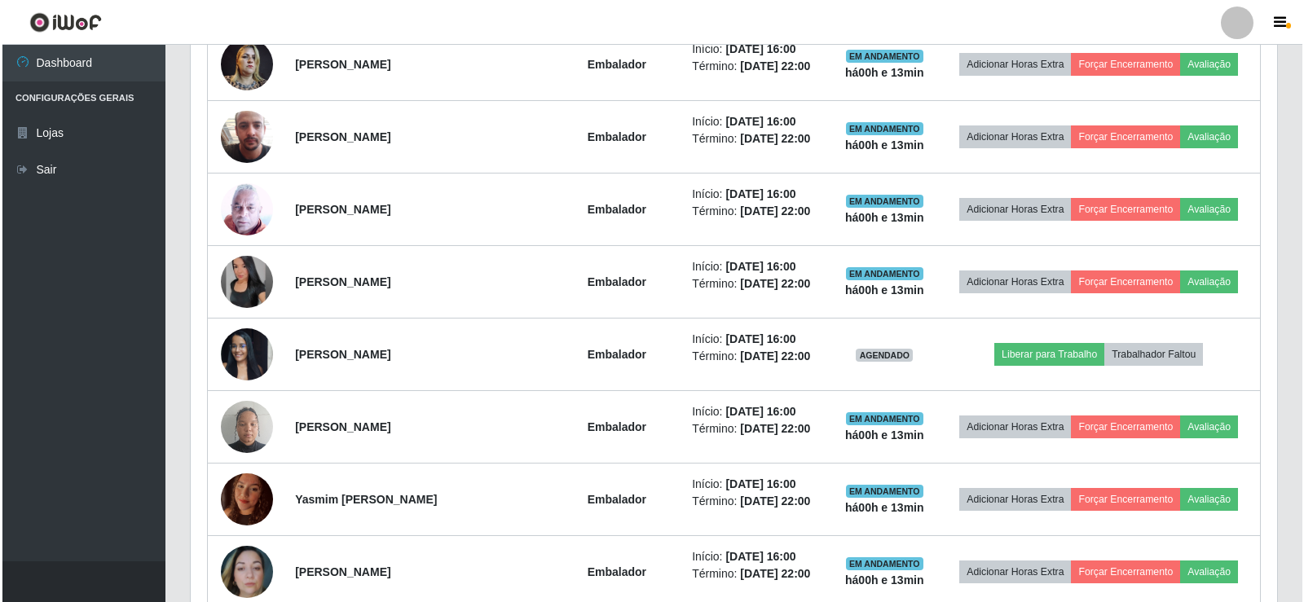
scroll to position [733, 0]
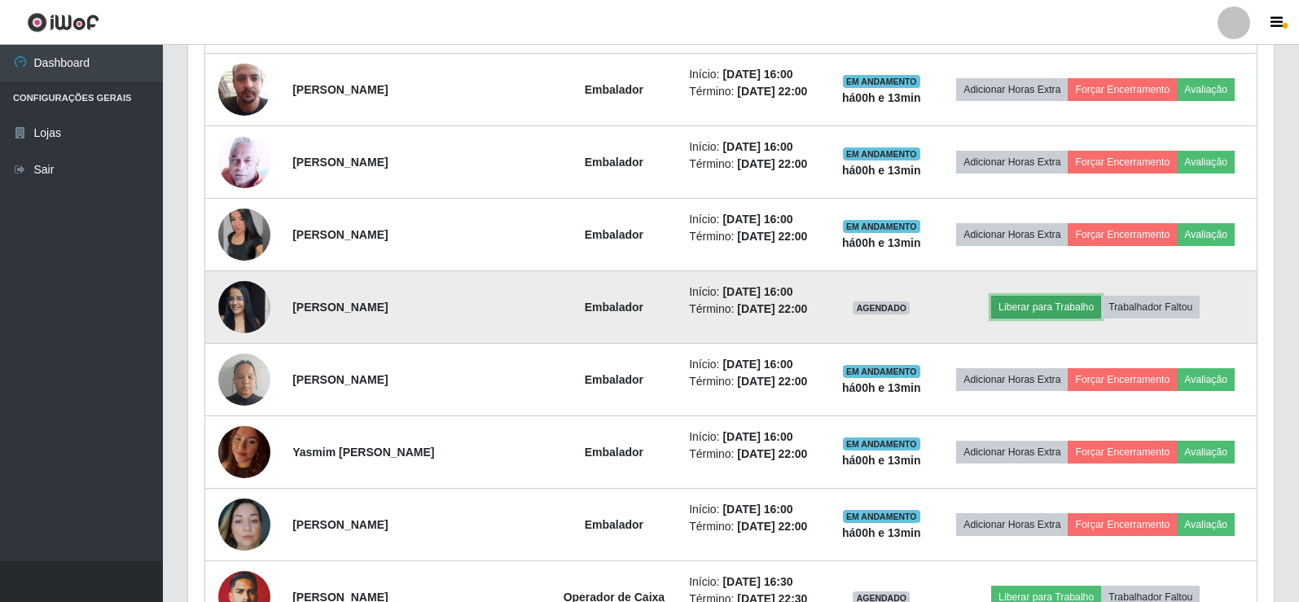
click at [1018, 303] on button "Liberar para Trabalho" at bounding box center [1047, 307] width 110 height 23
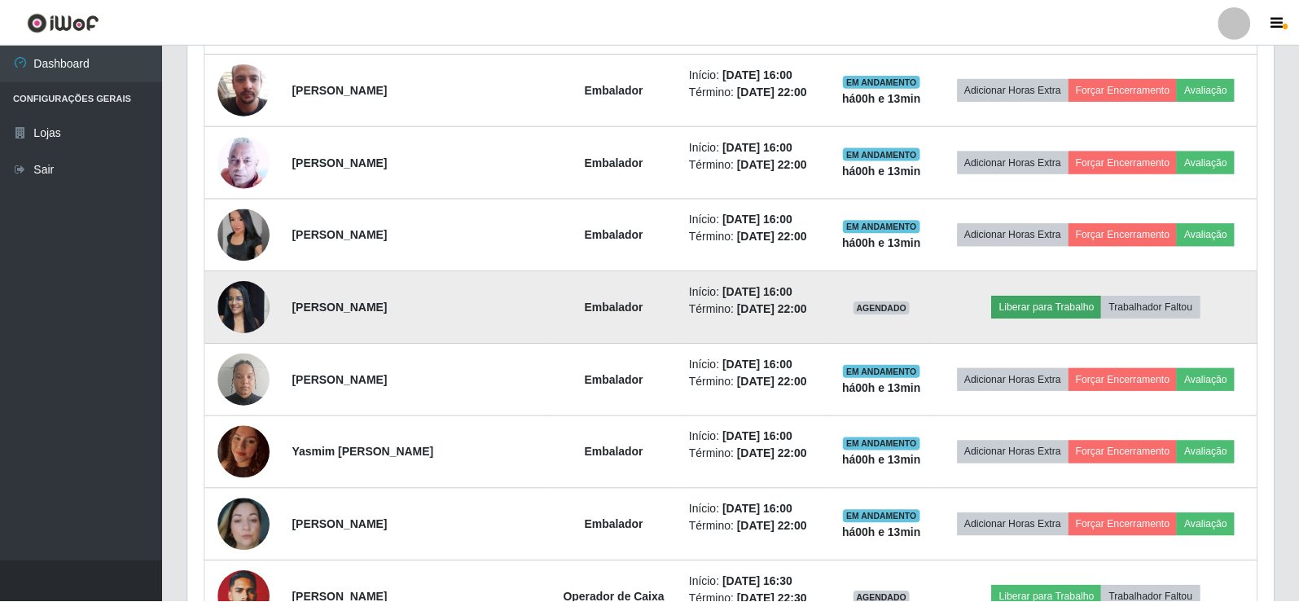
scroll to position [338, 1078]
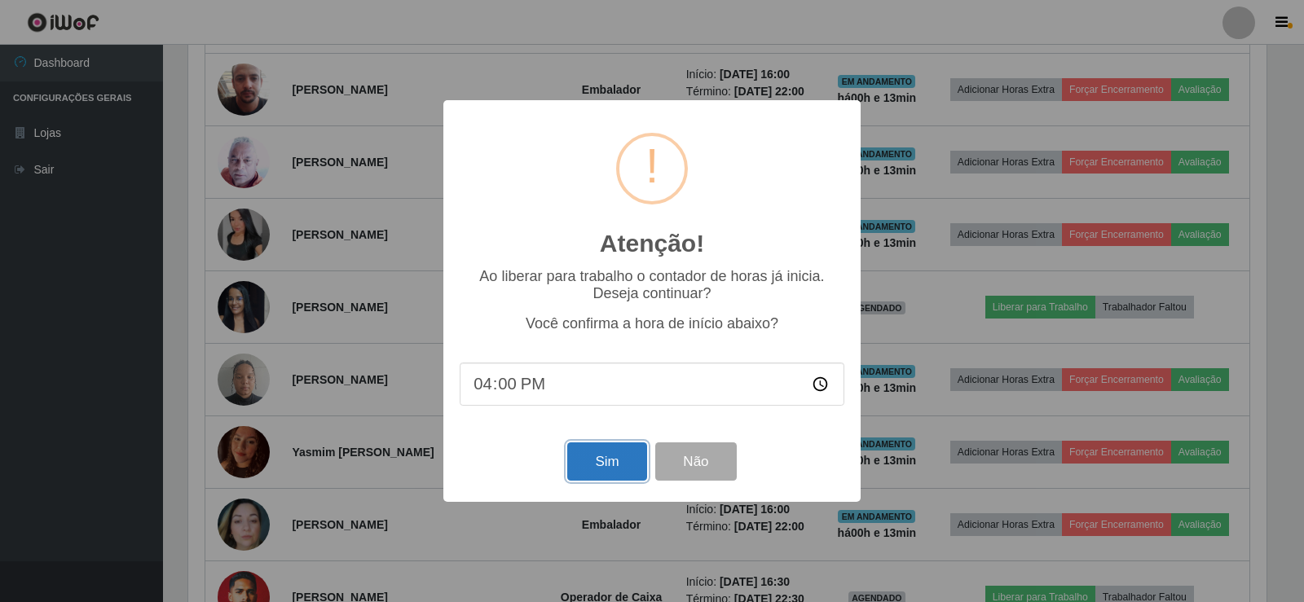
click at [594, 464] on button "Sim" at bounding box center [606, 461] width 79 height 38
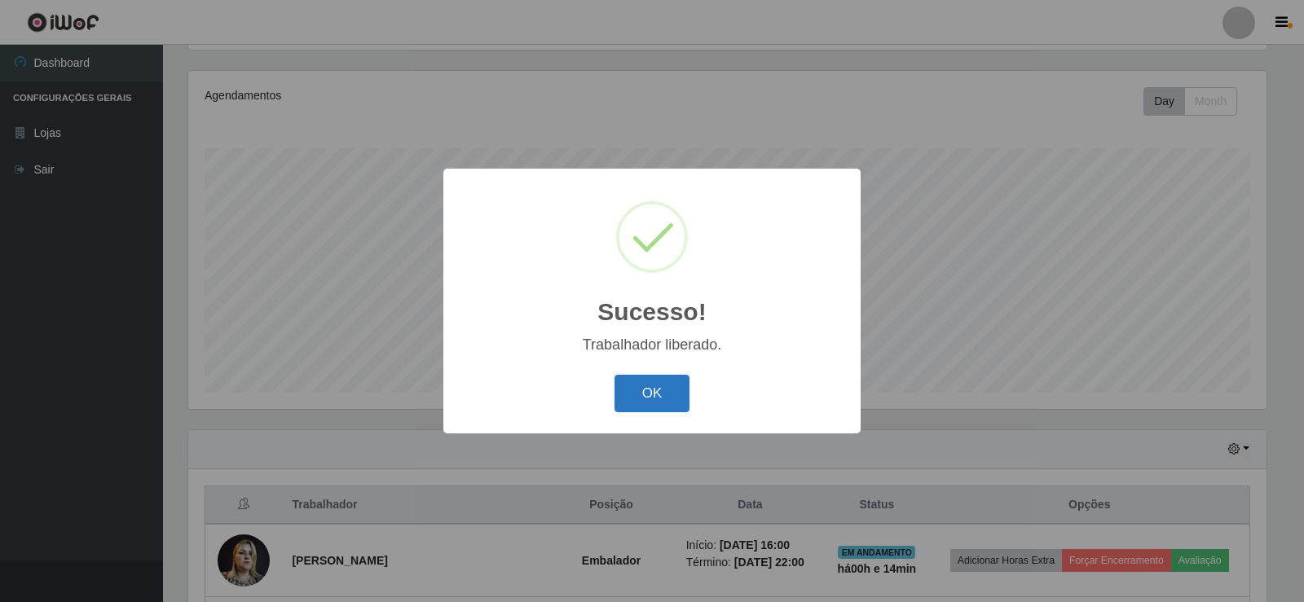
click at [653, 389] on button "OK" at bounding box center [652, 394] width 76 height 38
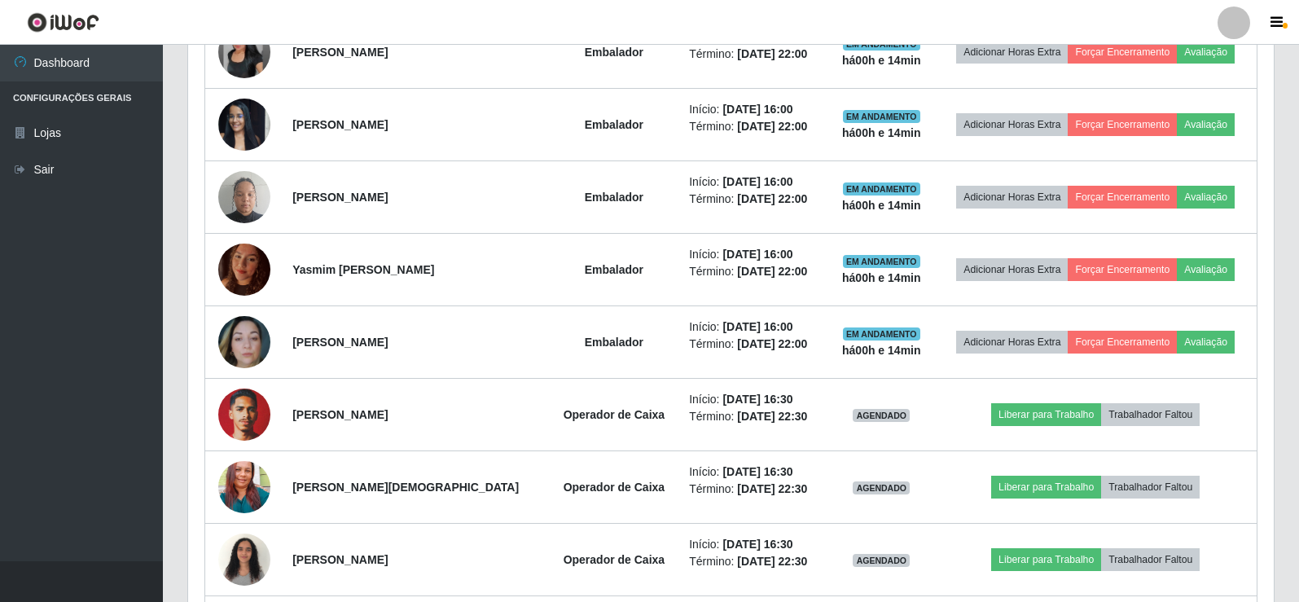
scroll to position [923, 0]
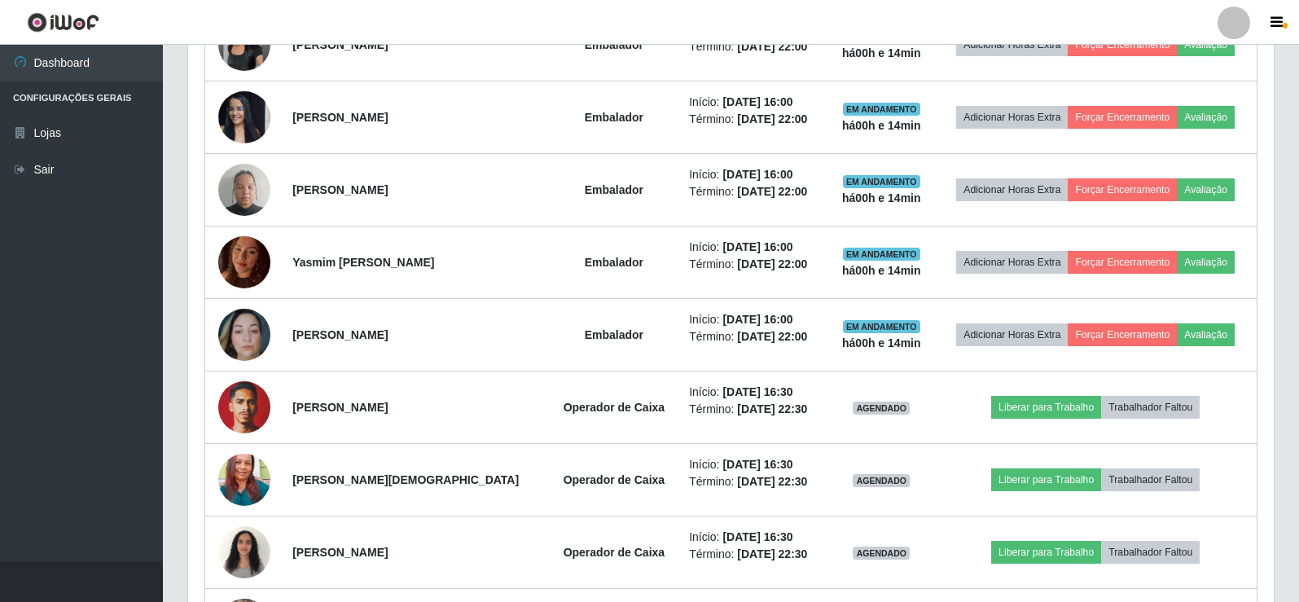
click at [42, 317] on ul "Dashboard Configurações Gerais Lojas Sair" at bounding box center [81, 303] width 163 height 517
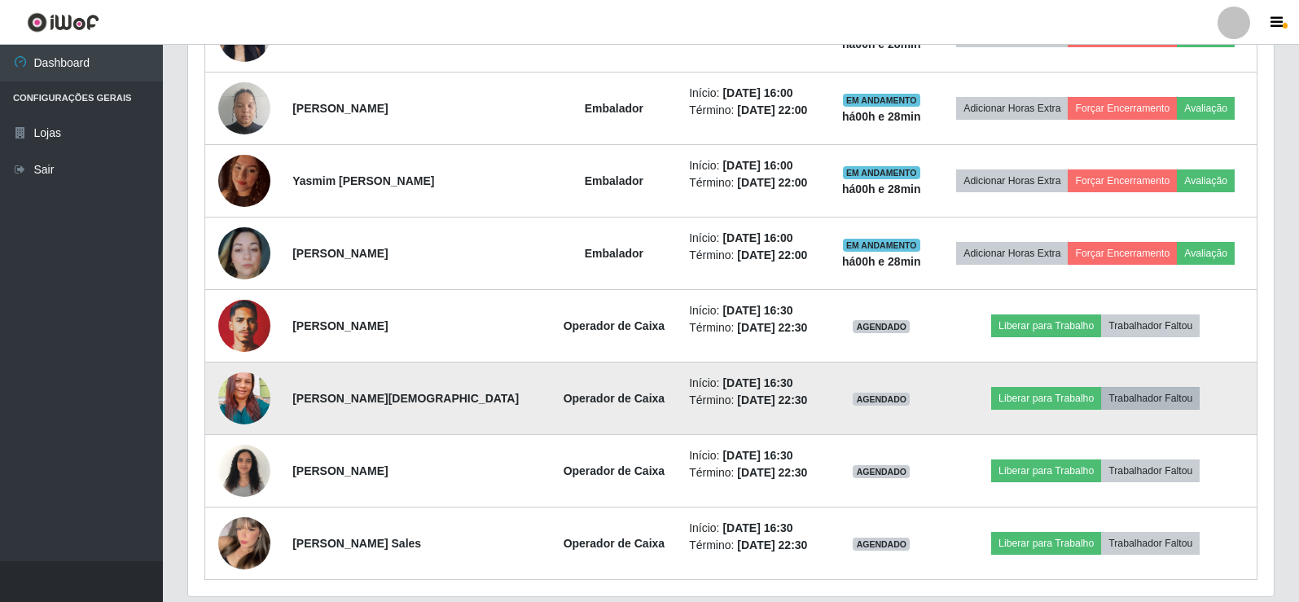
scroll to position [1060, 0]
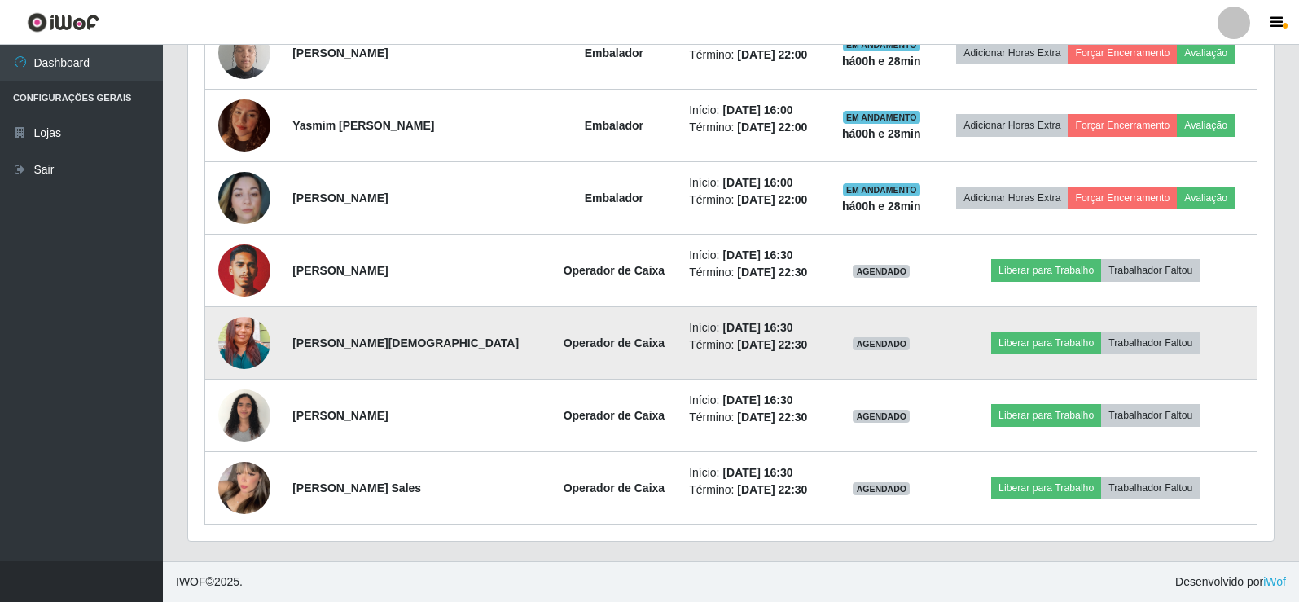
click at [1057, 325] on td "Liberar para Trabalho Trabalhador Faltou" at bounding box center [1095, 343] width 323 height 73
click at [1029, 339] on button "Liberar para Trabalho" at bounding box center [1047, 343] width 110 height 23
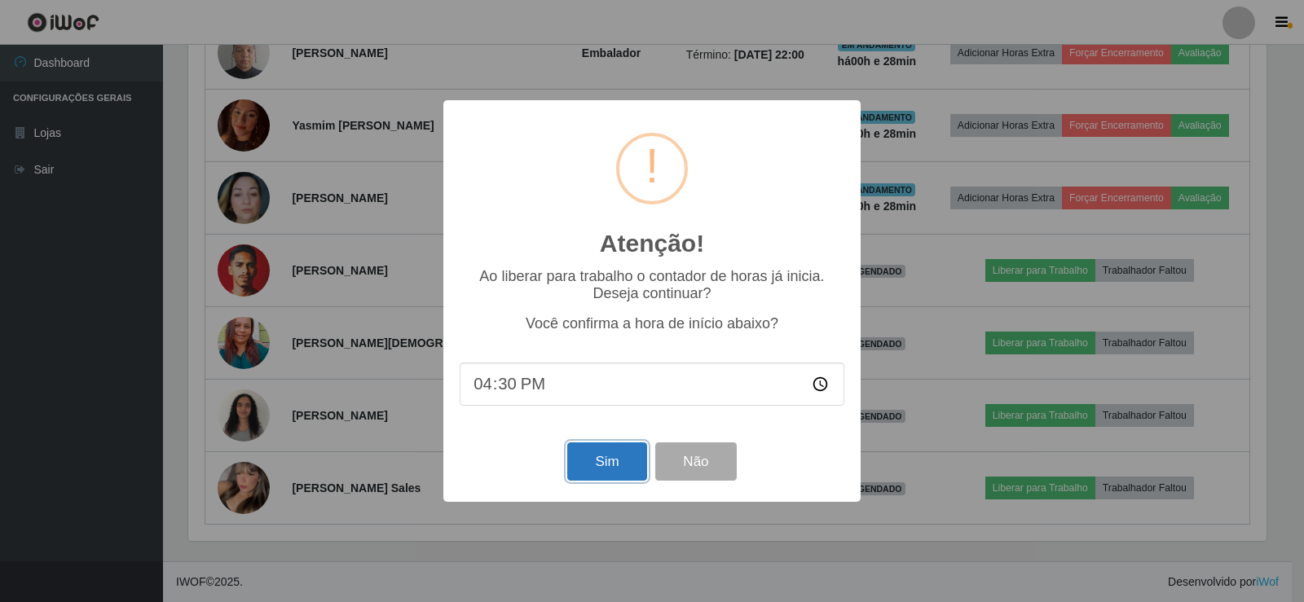
click at [619, 468] on button "Sim" at bounding box center [606, 461] width 79 height 38
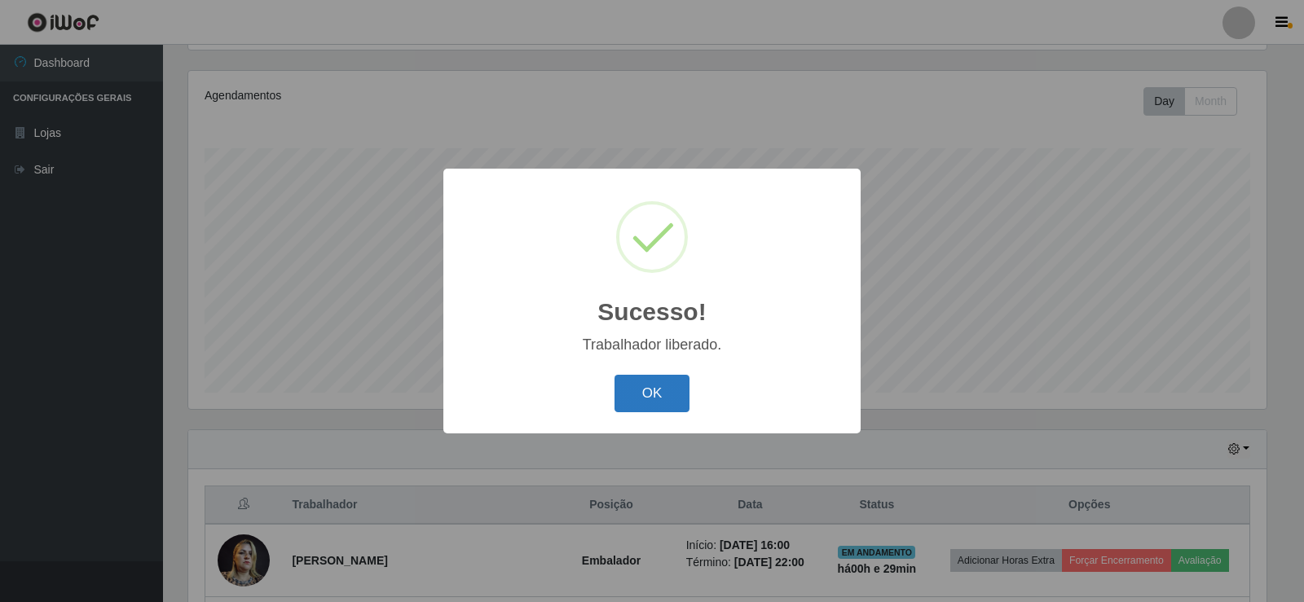
click at [643, 392] on button "OK" at bounding box center [652, 394] width 76 height 38
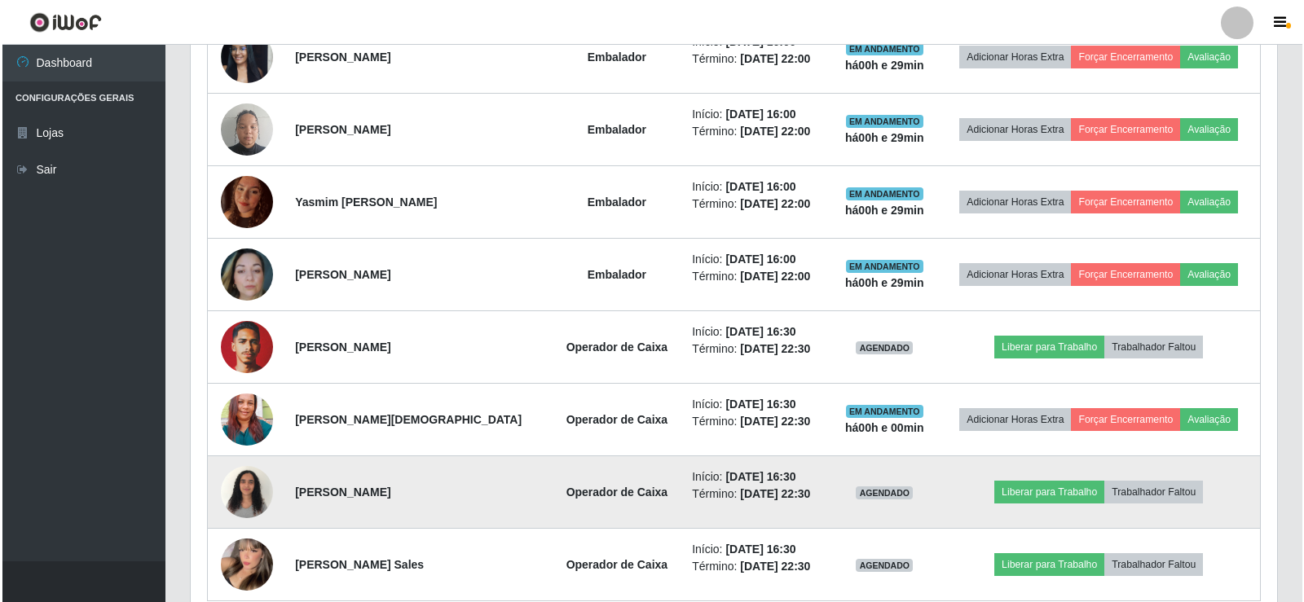
scroll to position [1060, 0]
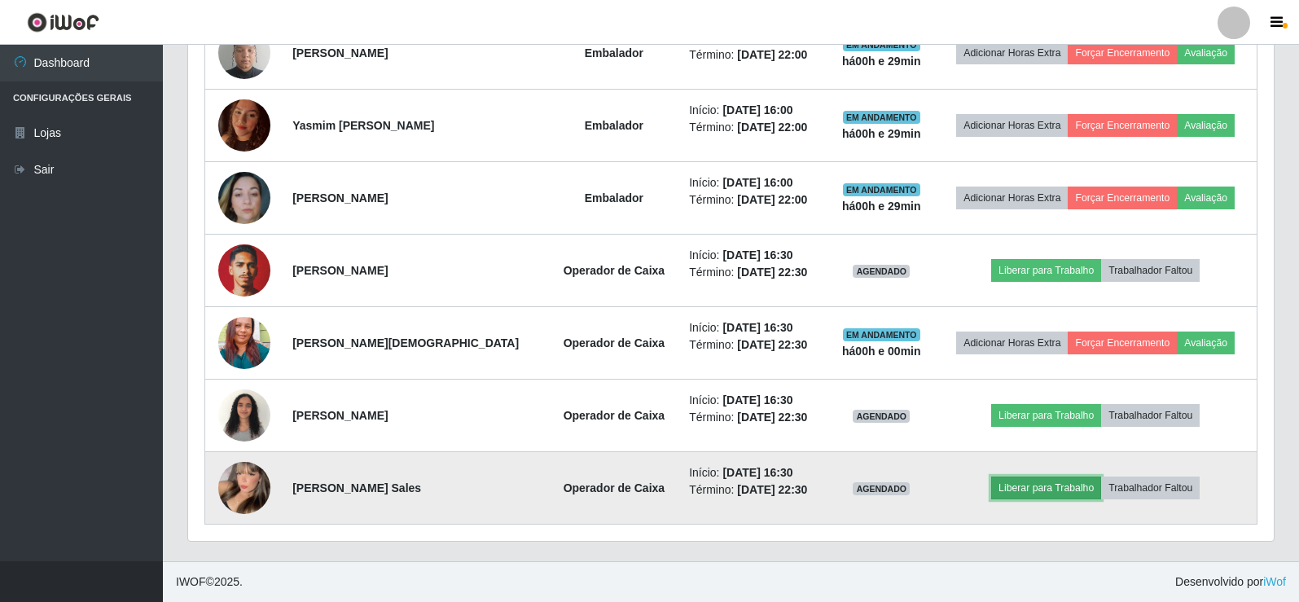
click at [1051, 477] on button "Liberar para Trabalho" at bounding box center [1047, 488] width 110 height 23
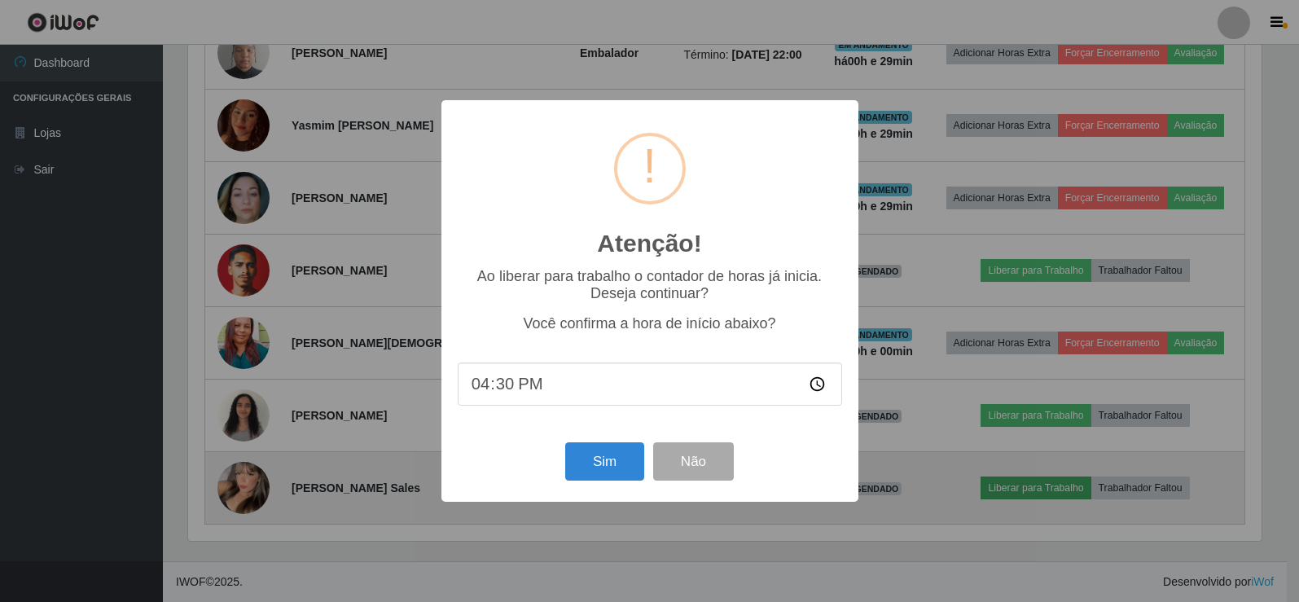
scroll to position [338, 1078]
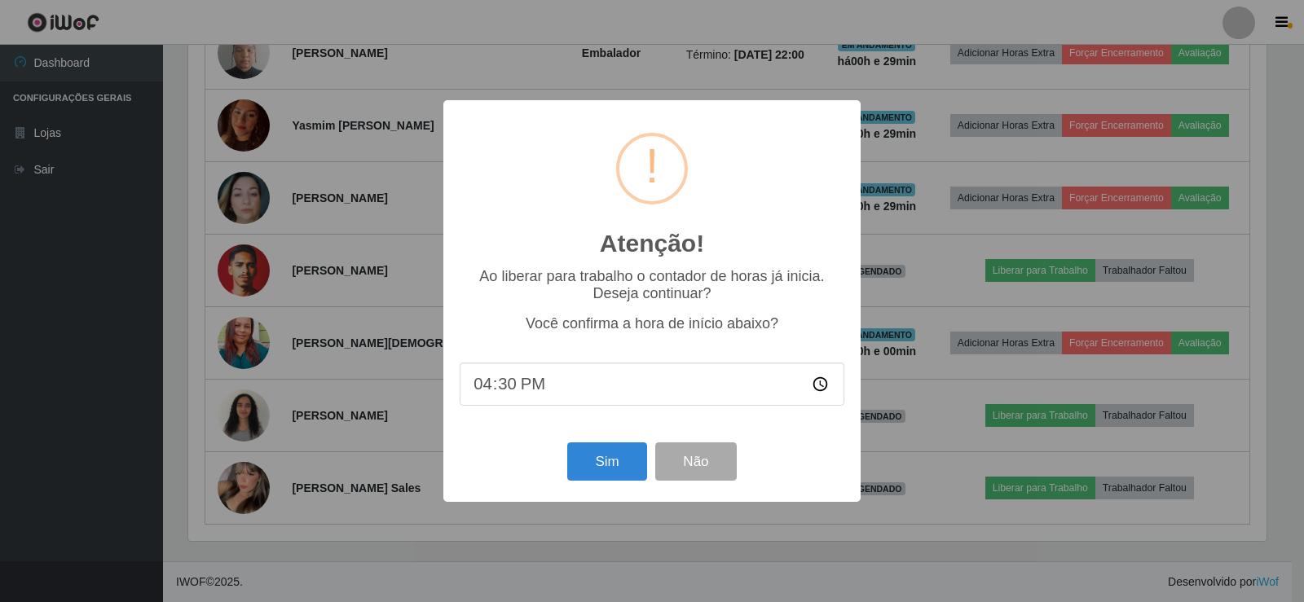
click at [613, 485] on div "Sim Não" at bounding box center [652, 461] width 385 height 46
click at [613, 481] on button "Sim" at bounding box center [606, 461] width 79 height 38
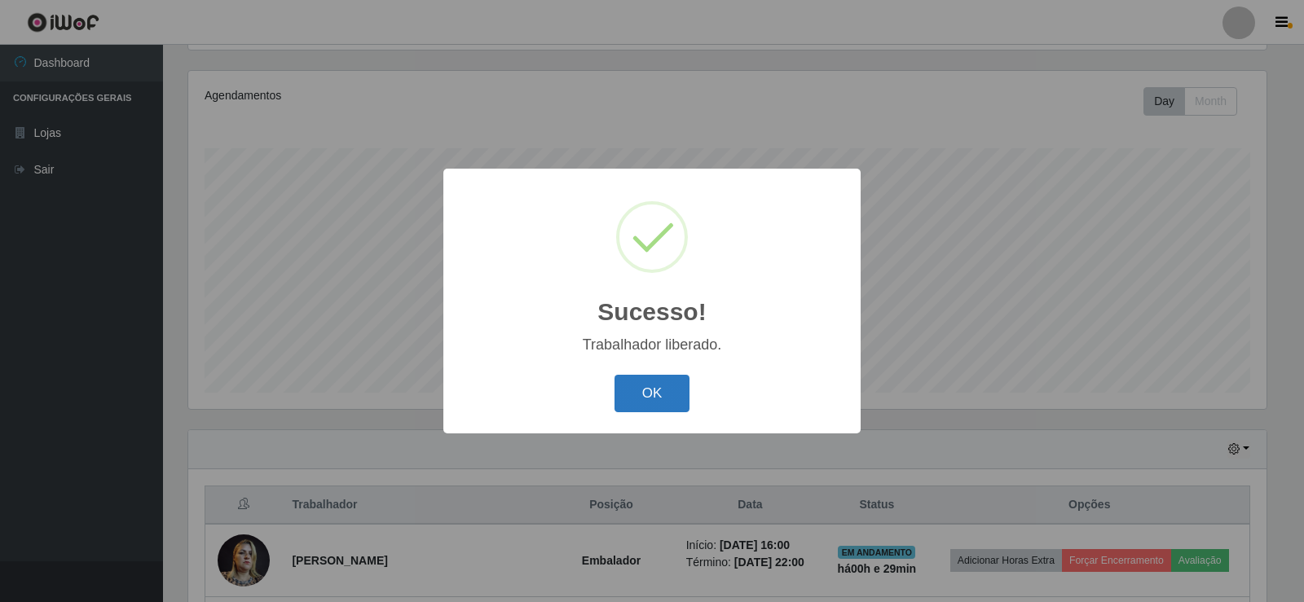
click at [655, 397] on button "OK" at bounding box center [652, 394] width 76 height 38
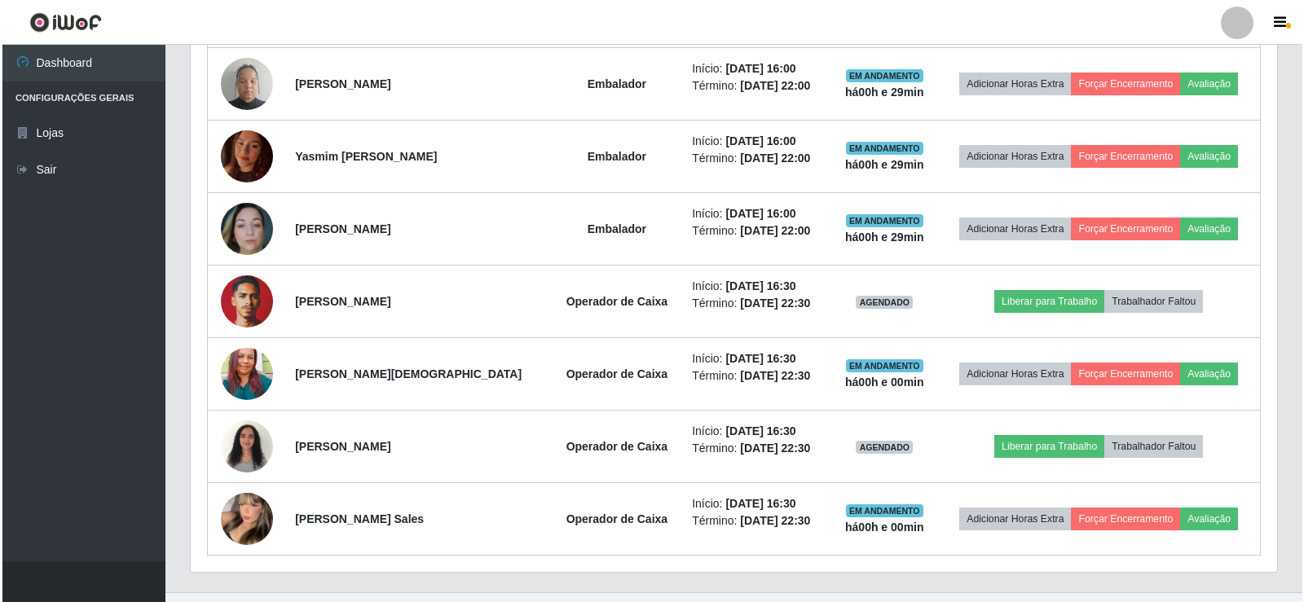
scroll to position [1060, 0]
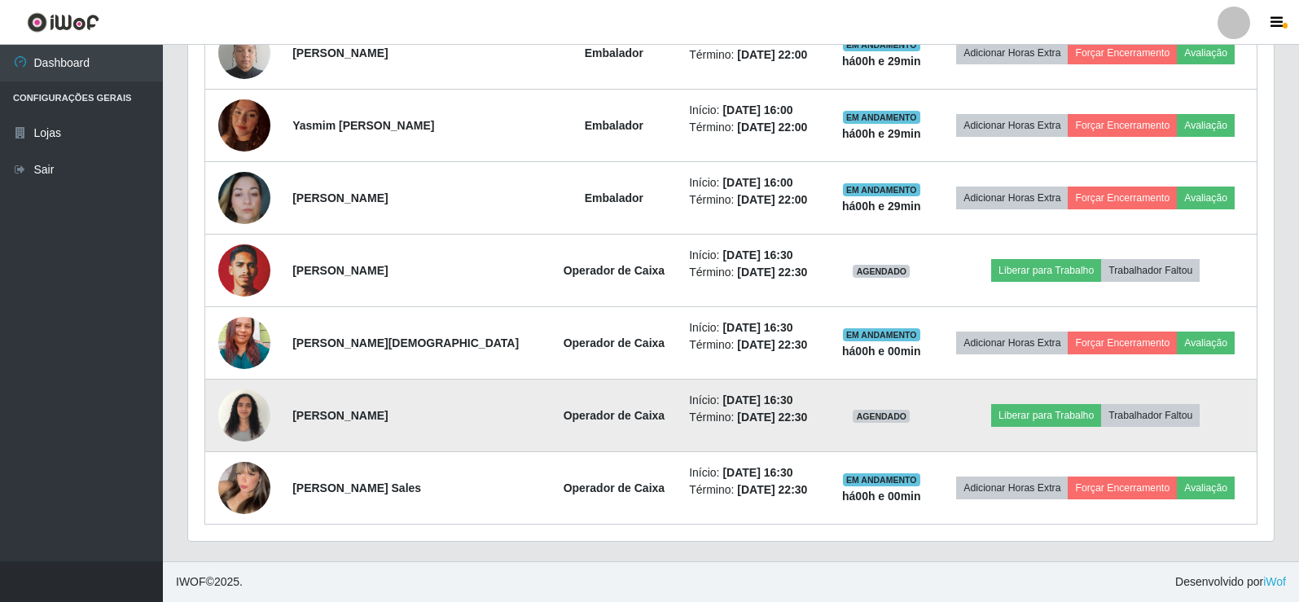
click at [248, 411] on img at bounding box center [244, 414] width 52 height 69
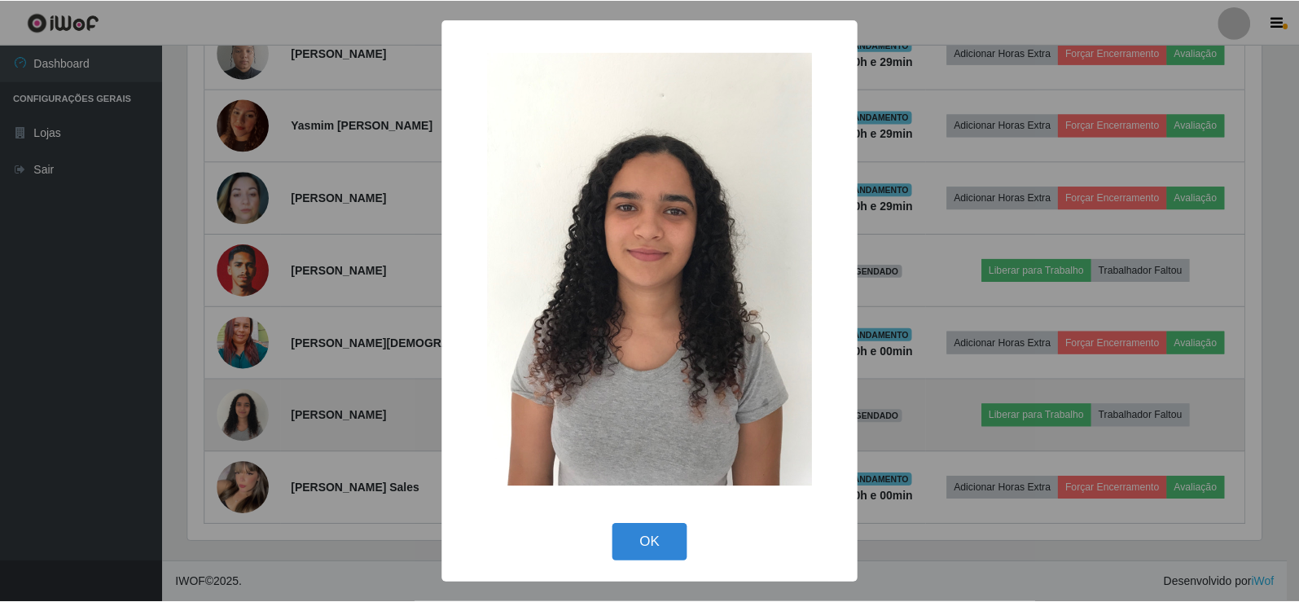
scroll to position [338, 1078]
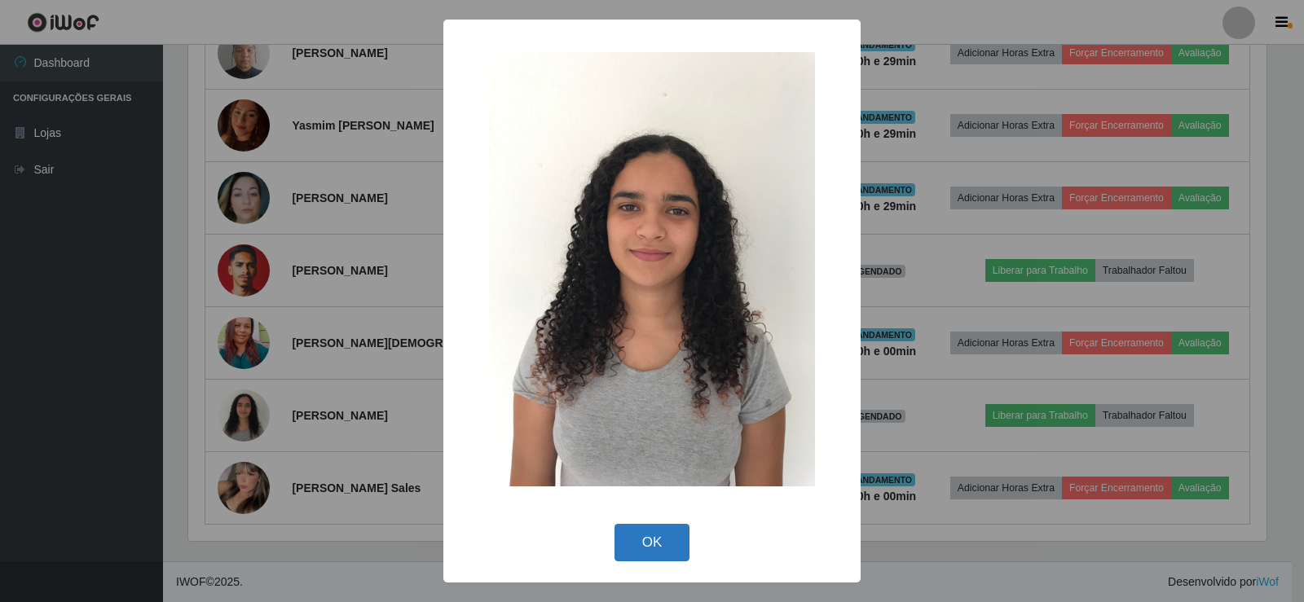
click at [662, 536] on button "OK" at bounding box center [652, 543] width 76 height 38
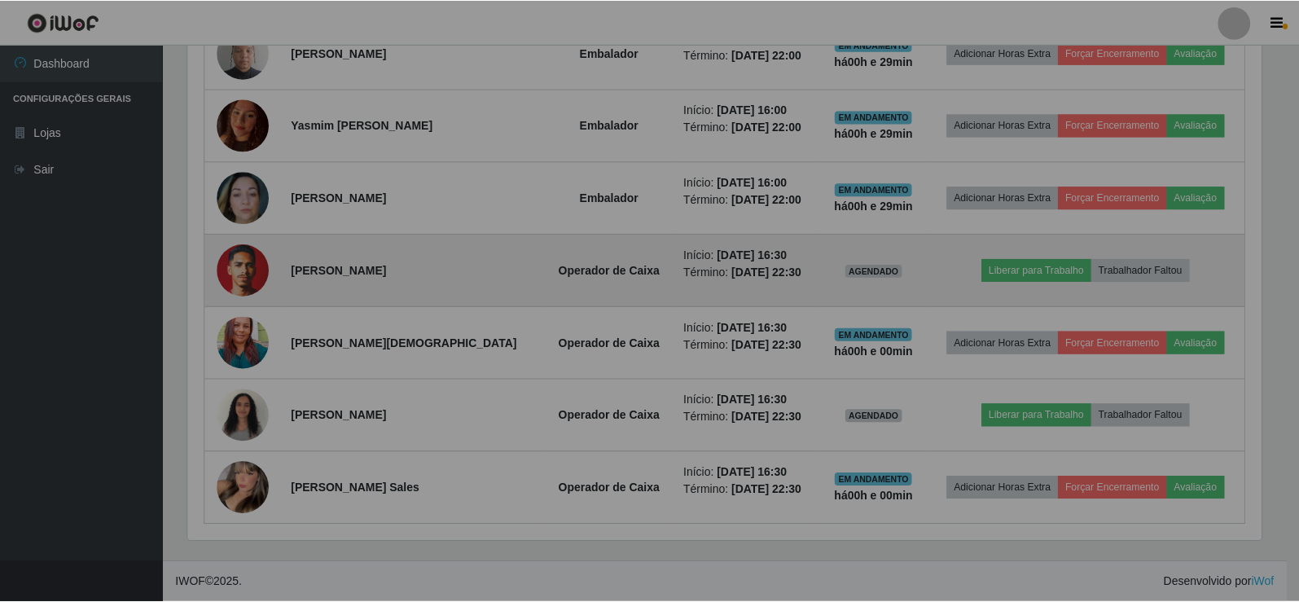
scroll to position [338, 1086]
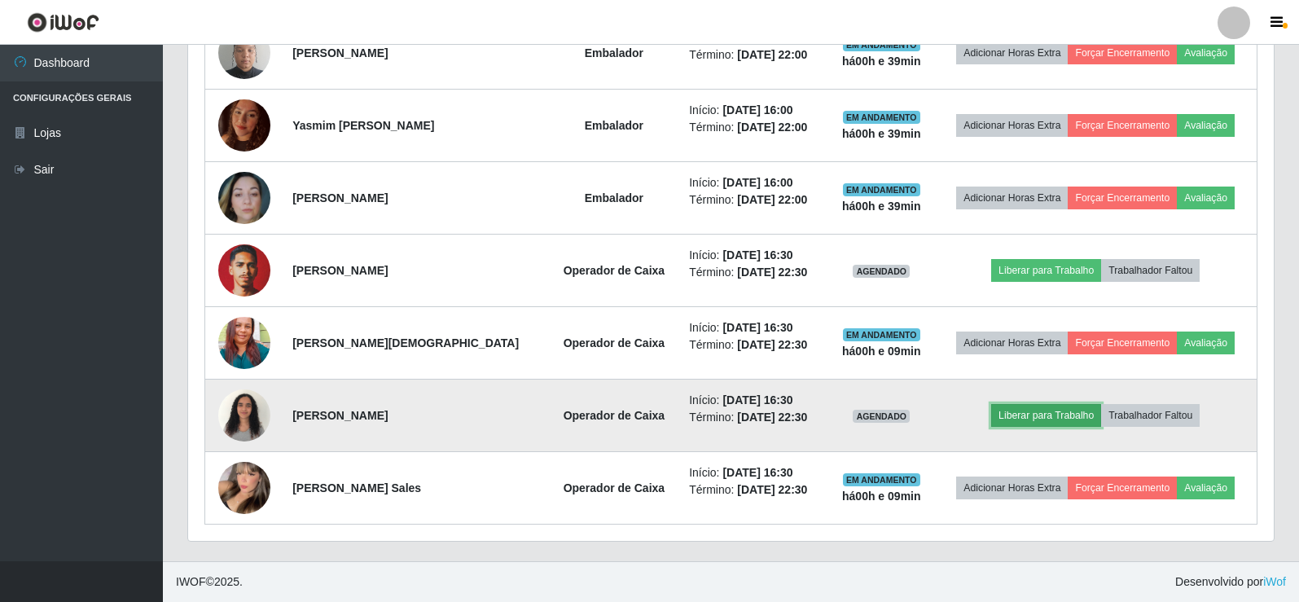
click at [1031, 417] on button "Liberar para Trabalho" at bounding box center [1047, 415] width 110 height 23
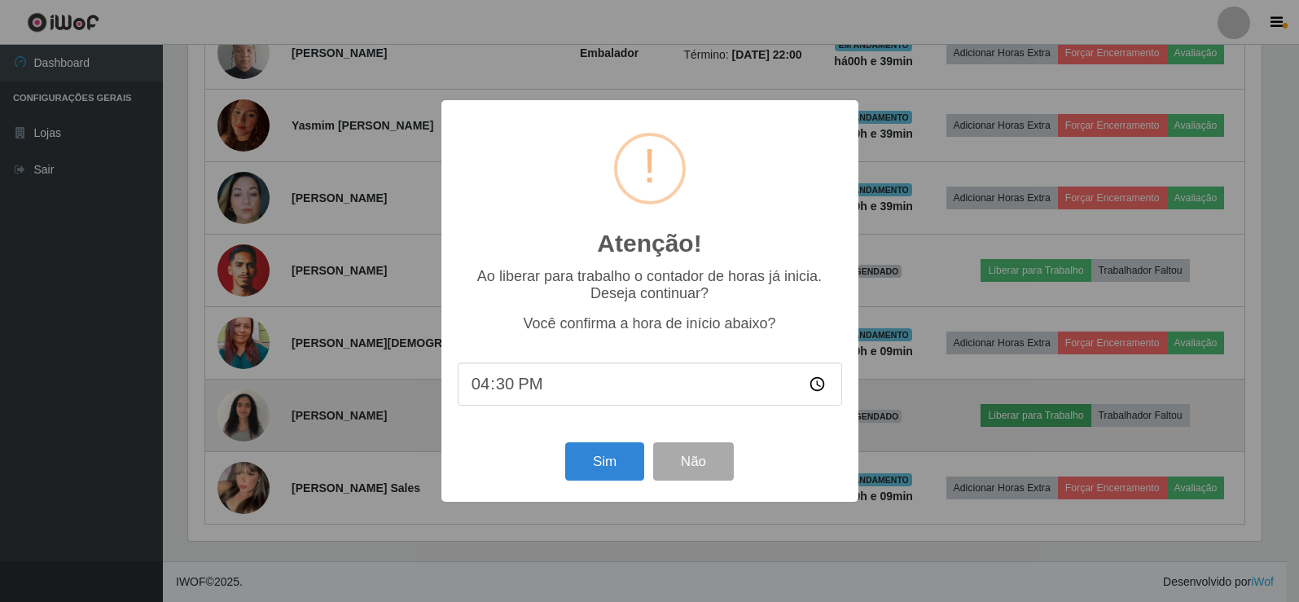
scroll to position [338, 1078]
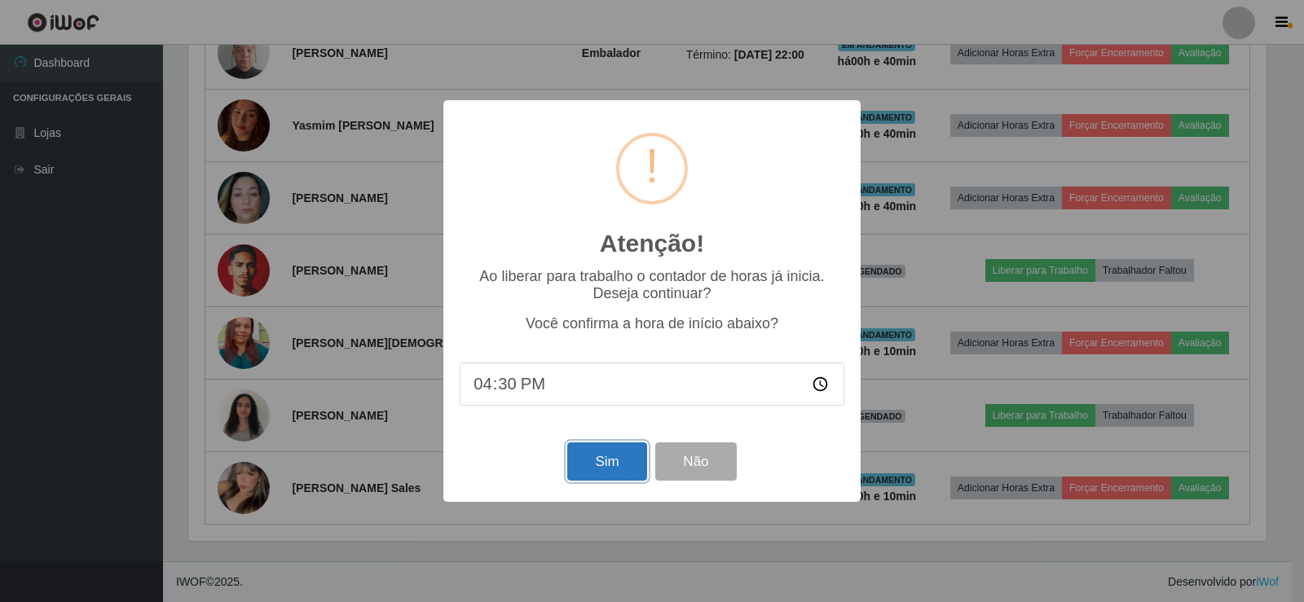
click at [589, 459] on button "Sim" at bounding box center [606, 461] width 79 height 38
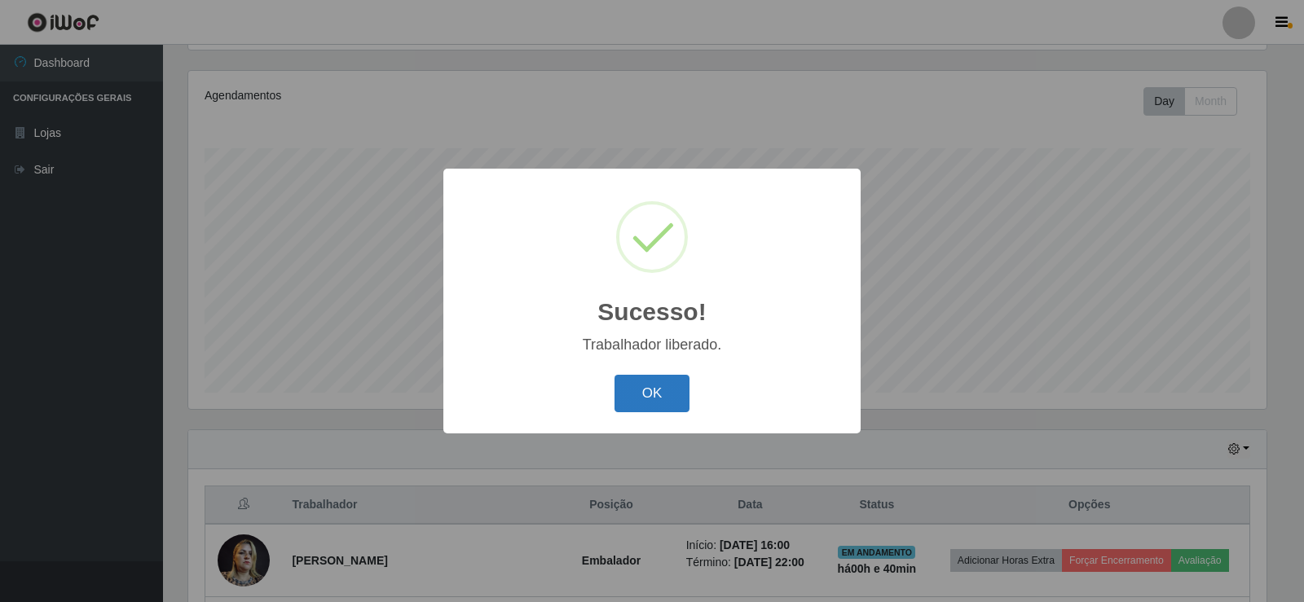
click at [651, 390] on button "OK" at bounding box center [652, 394] width 76 height 38
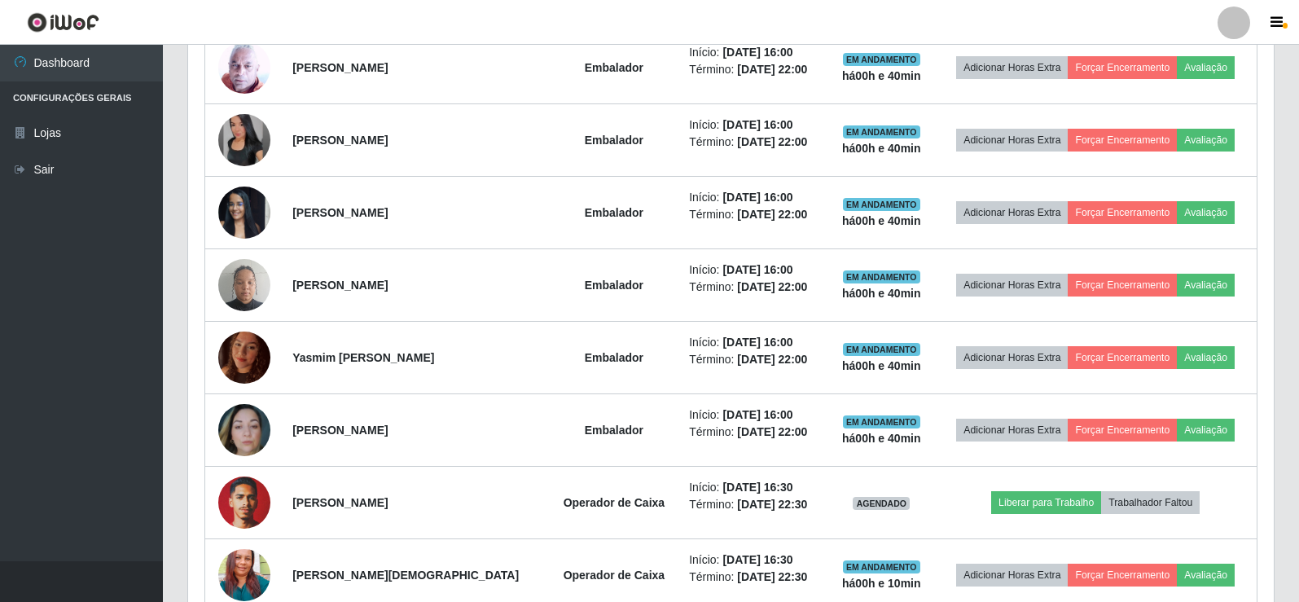
scroll to position [923, 0]
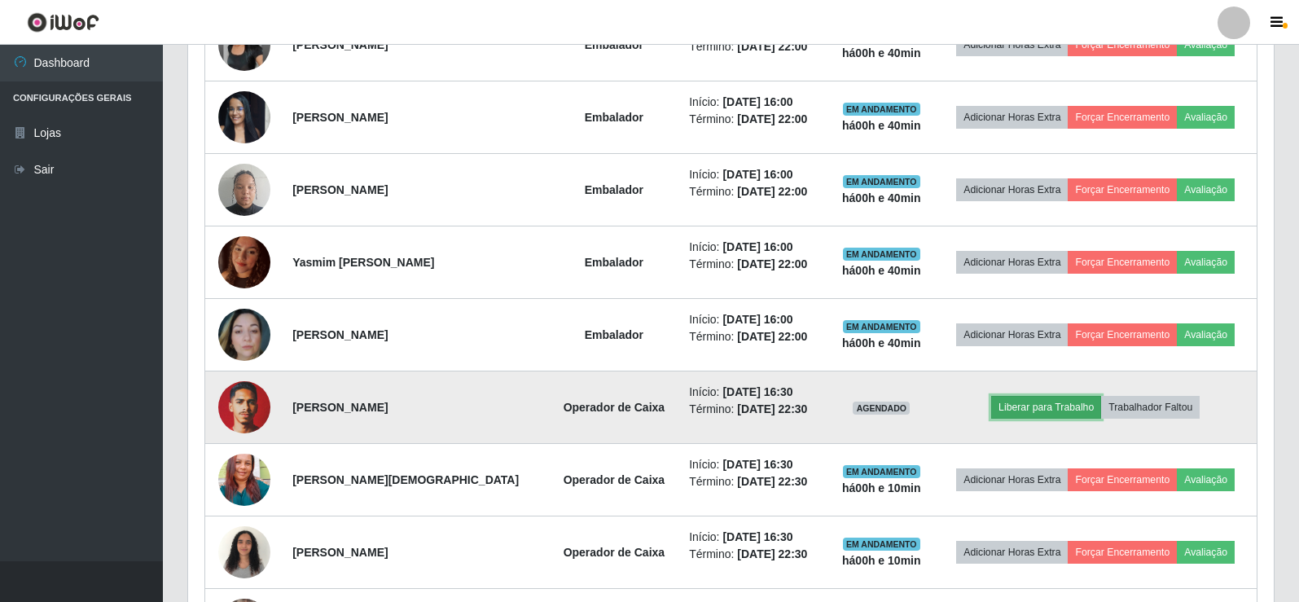
click at [1030, 402] on button "Liberar para Trabalho" at bounding box center [1047, 407] width 110 height 23
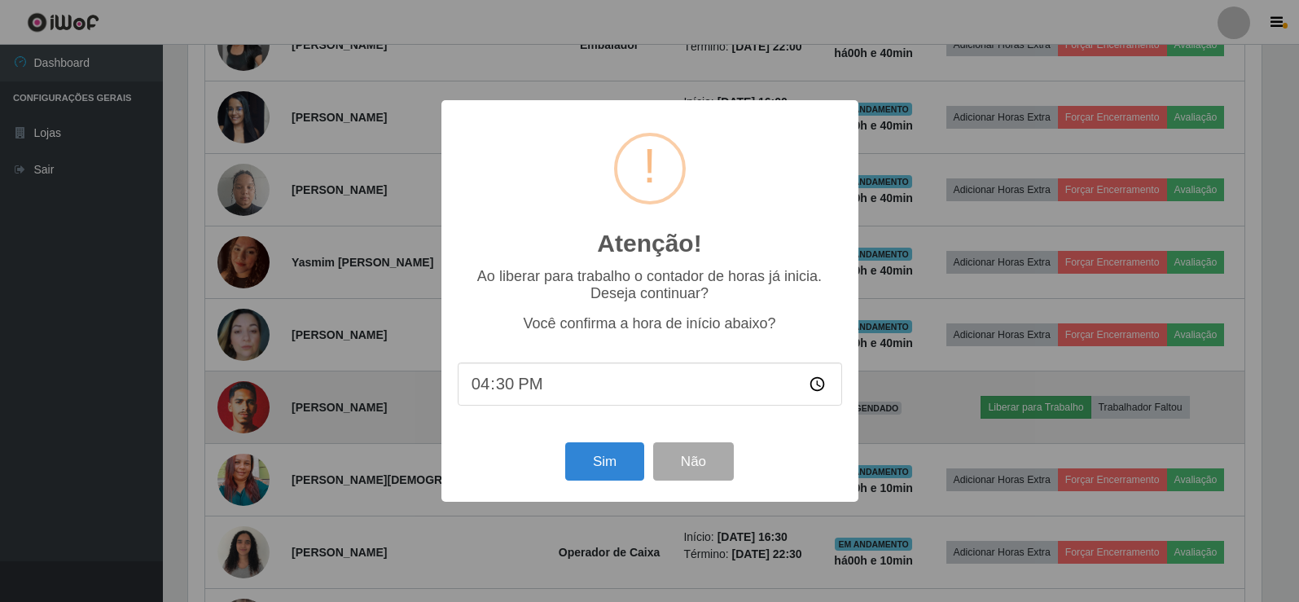
scroll to position [338, 1078]
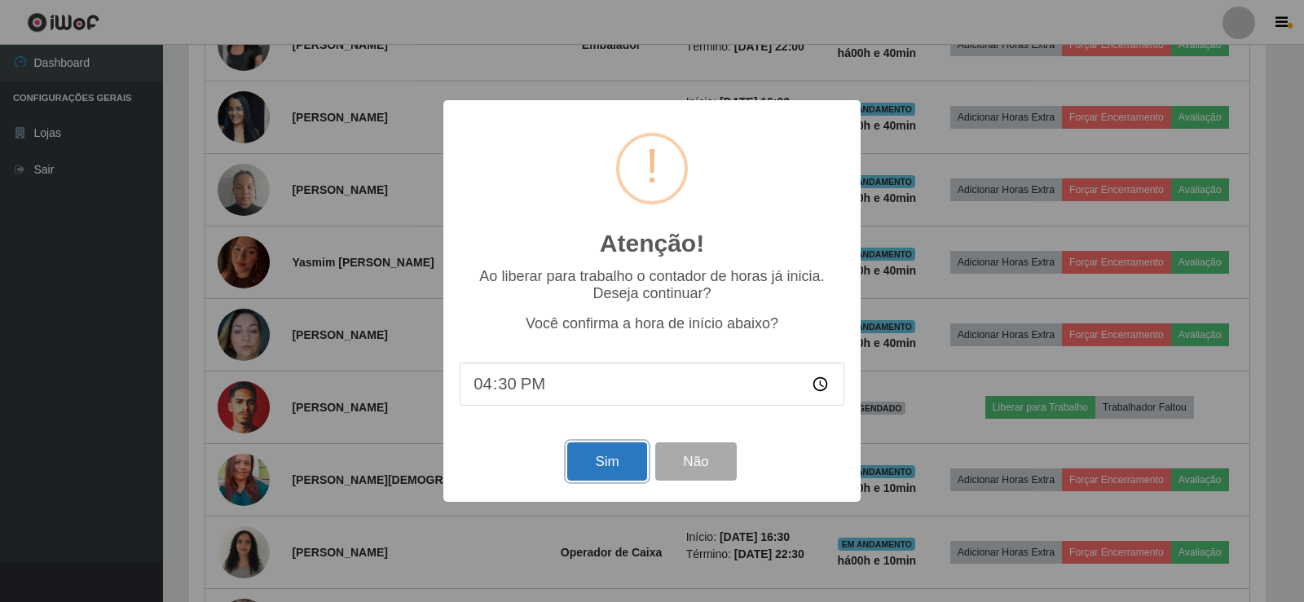
click at [622, 474] on button "Sim" at bounding box center [606, 461] width 79 height 38
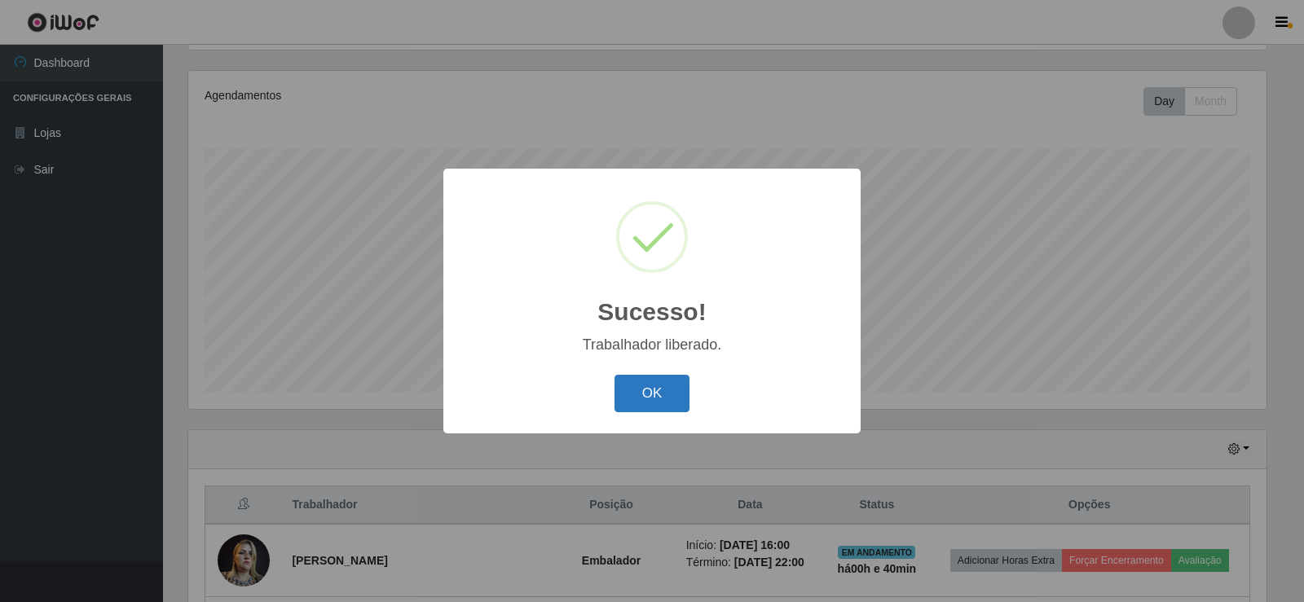
click at [656, 386] on button "OK" at bounding box center [652, 394] width 76 height 38
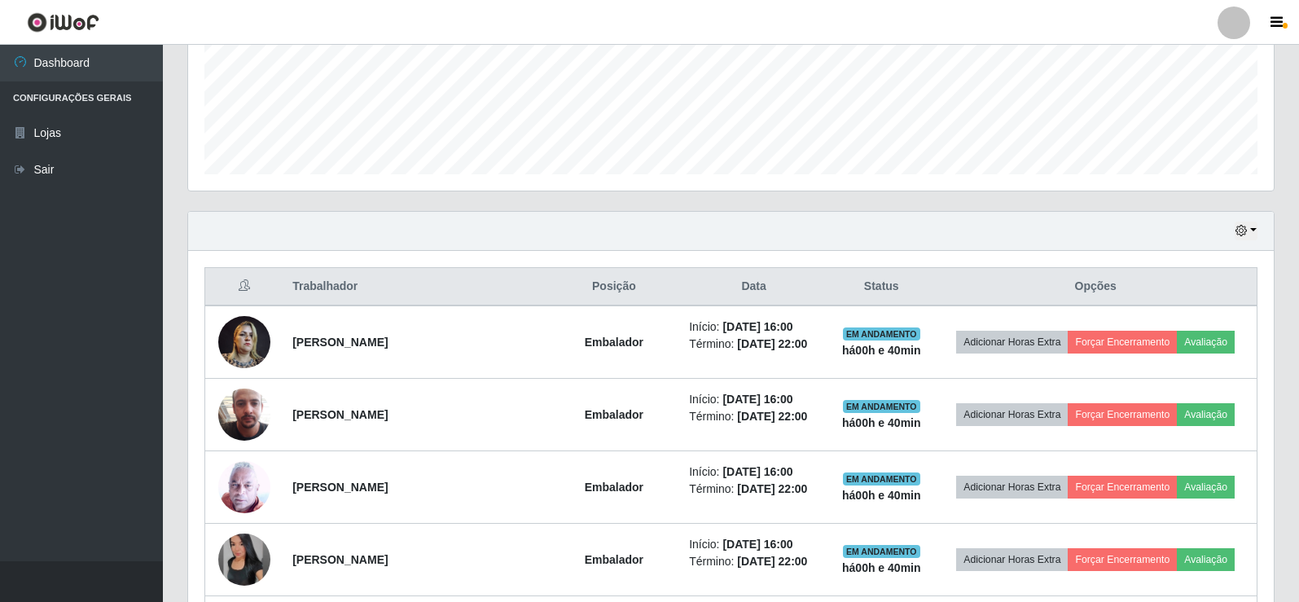
scroll to position [164, 0]
